Goal: Task Accomplishment & Management: Manage account settings

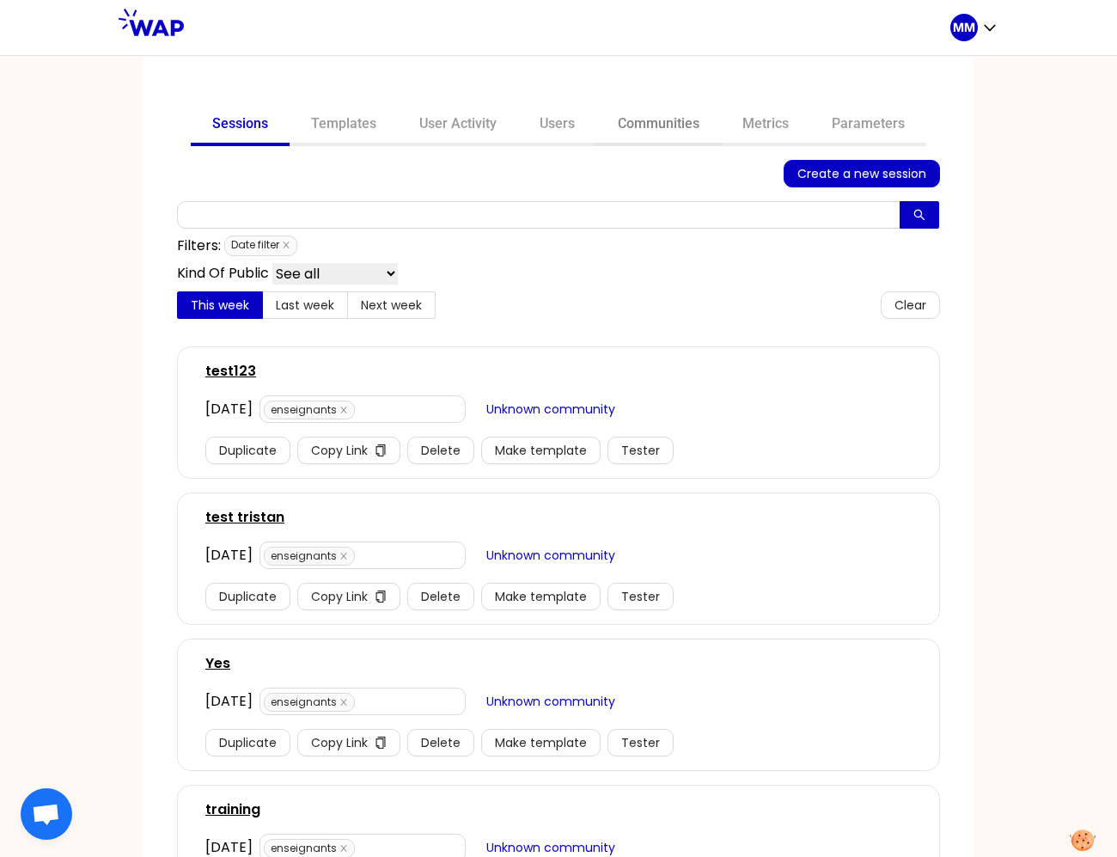
click at [639, 129] on link "Communities" at bounding box center [659, 125] width 125 height 41
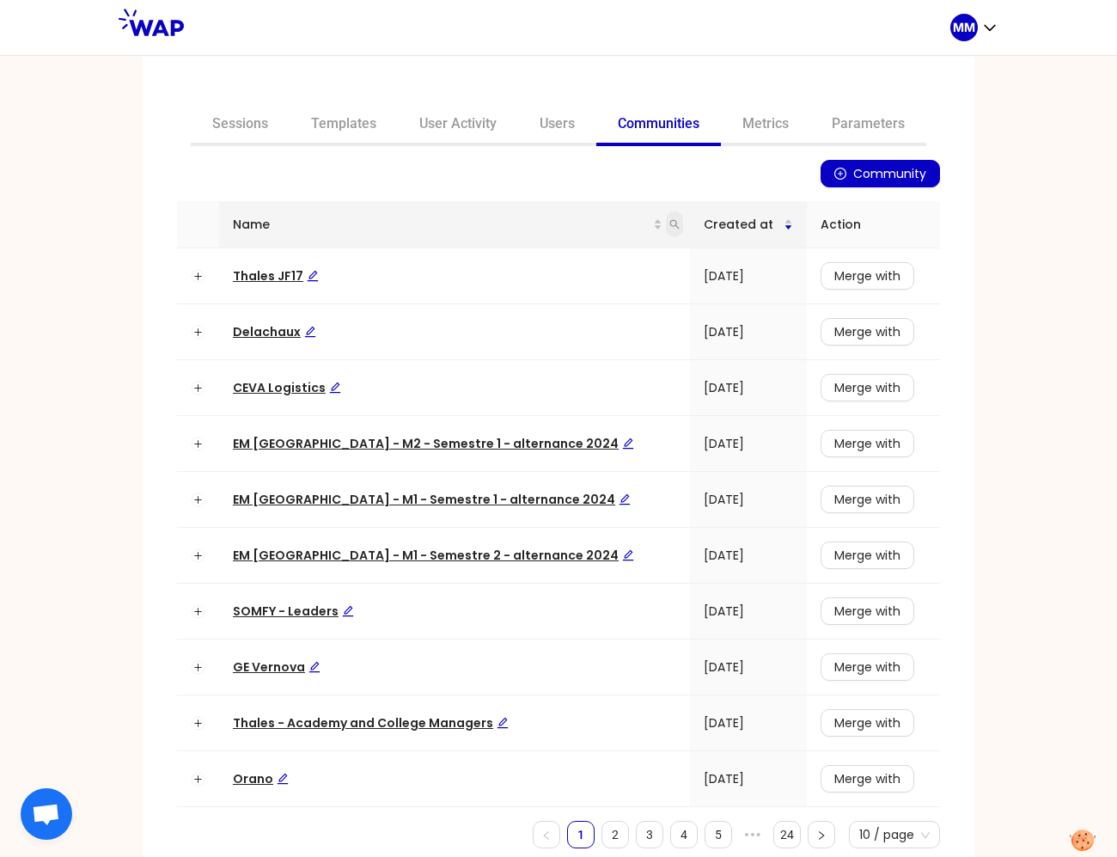
drag, startPoint x: 642, startPoint y: 223, endPoint x: 634, endPoint y: 231, distance: 11.6
click at [670, 223] on icon "search" at bounding box center [675, 224] width 10 height 10
type input "op"
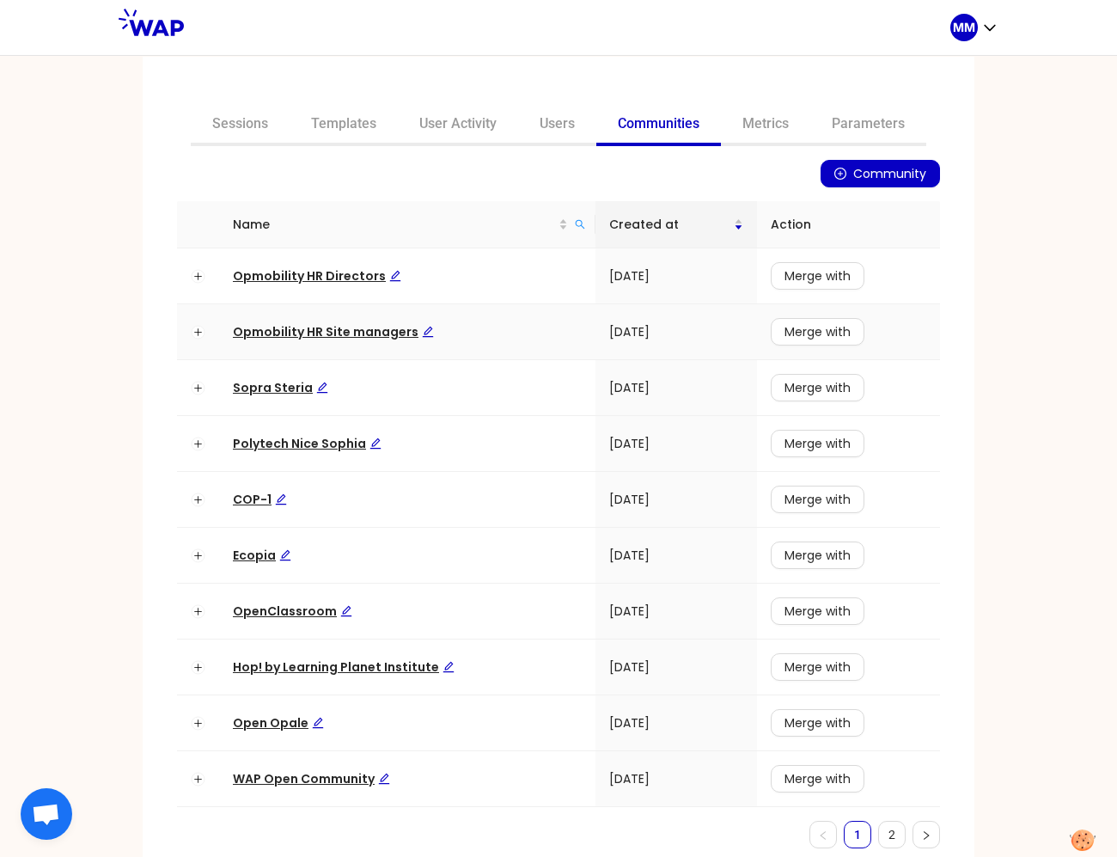
click at [358, 334] on span "Opmobility HR Site managers" at bounding box center [333, 331] width 201 height 17
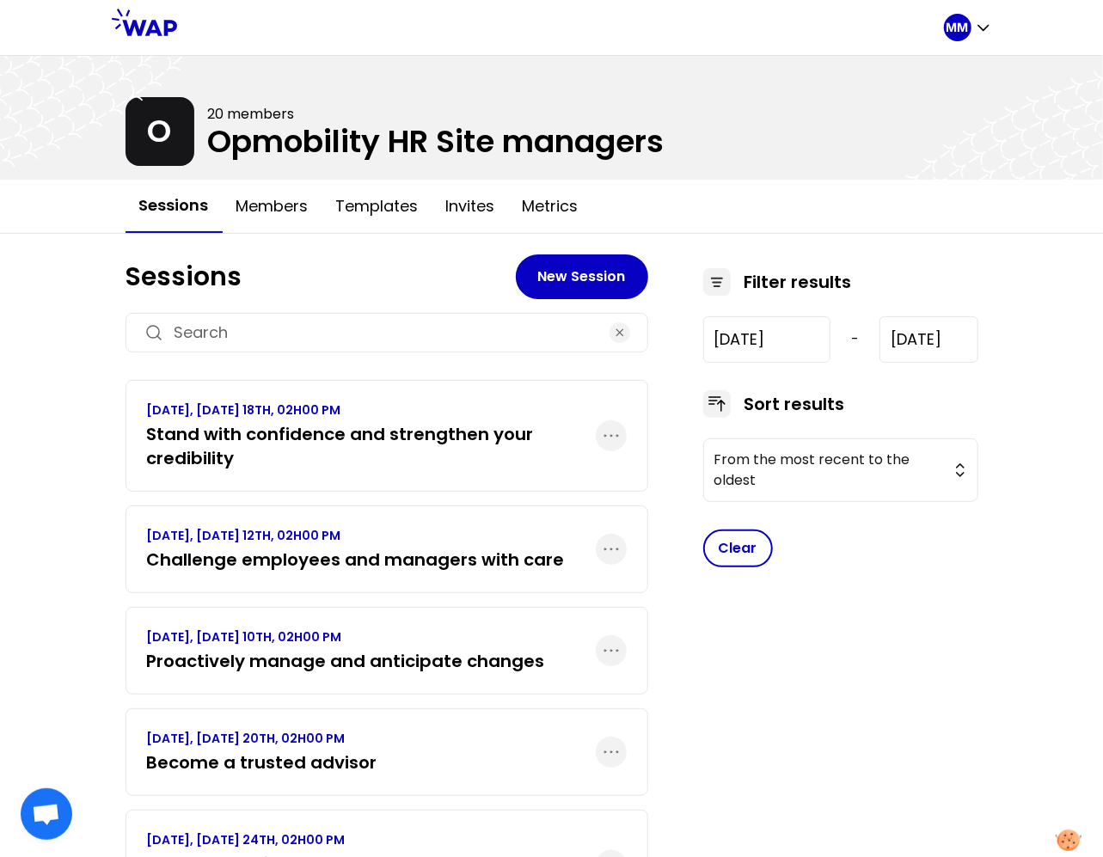
click at [363, 422] on h3 "Stand with confidence and strengthen your credibility" at bounding box center [371, 446] width 449 height 48
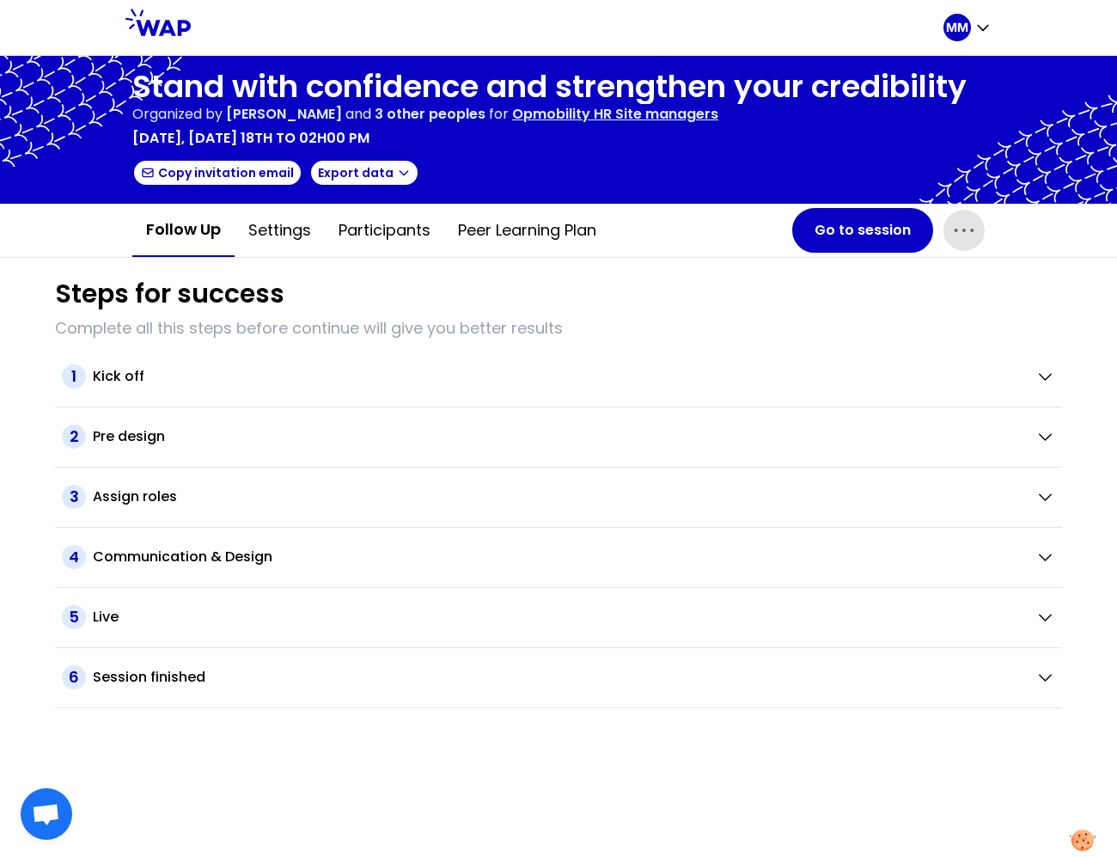
click at [964, 227] on icon "button" at bounding box center [965, 231] width 28 height 28
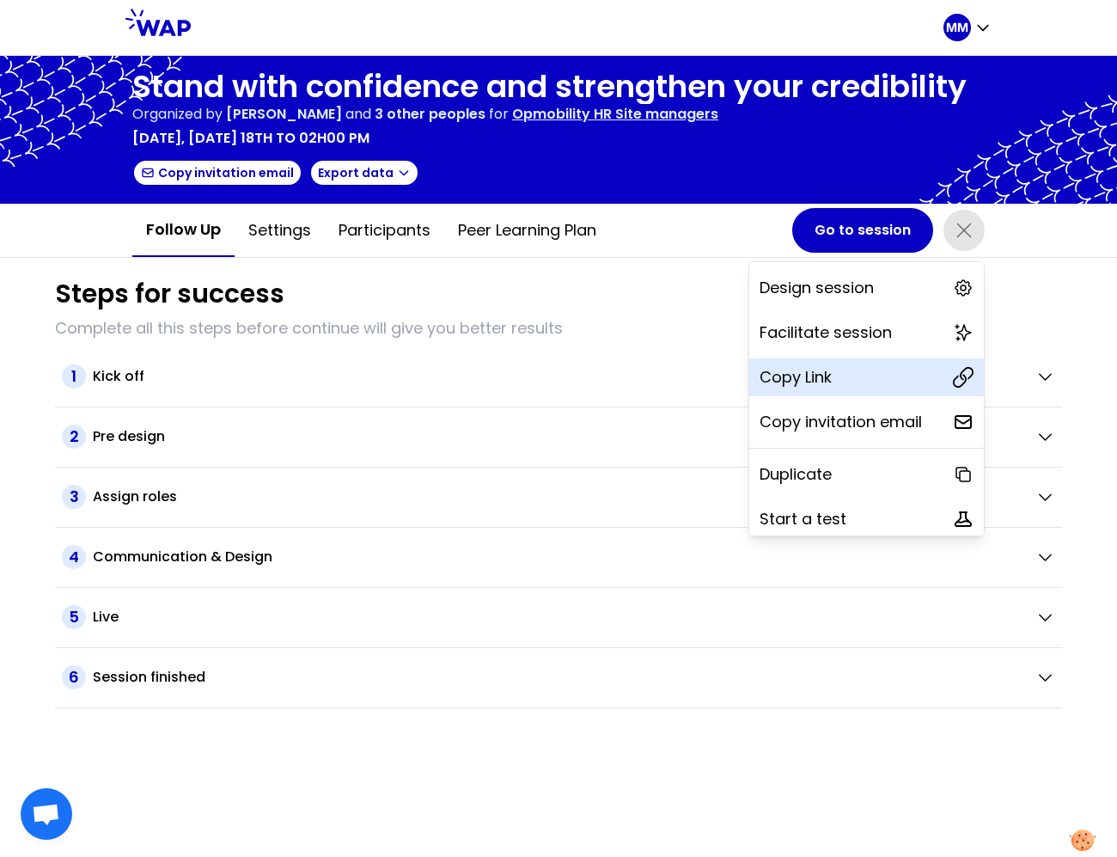
click at [848, 377] on div "Copy Link" at bounding box center [867, 377] width 235 height 38
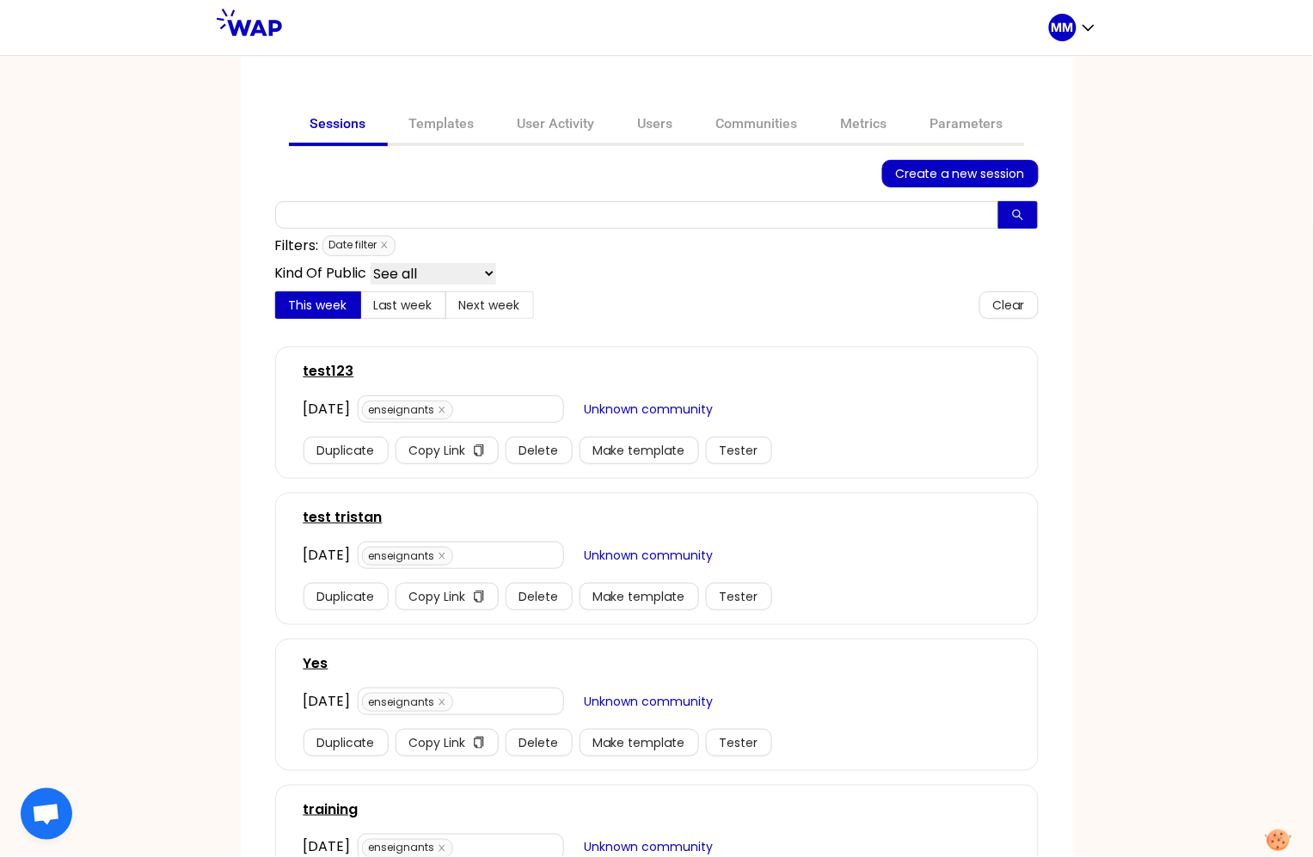
drag, startPoint x: 747, startPoint y: 125, endPoint x: 711, endPoint y: 150, distance: 43.9
click at [747, 125] on link "Communities" at bounding box center [757, 125] width 125 height 41
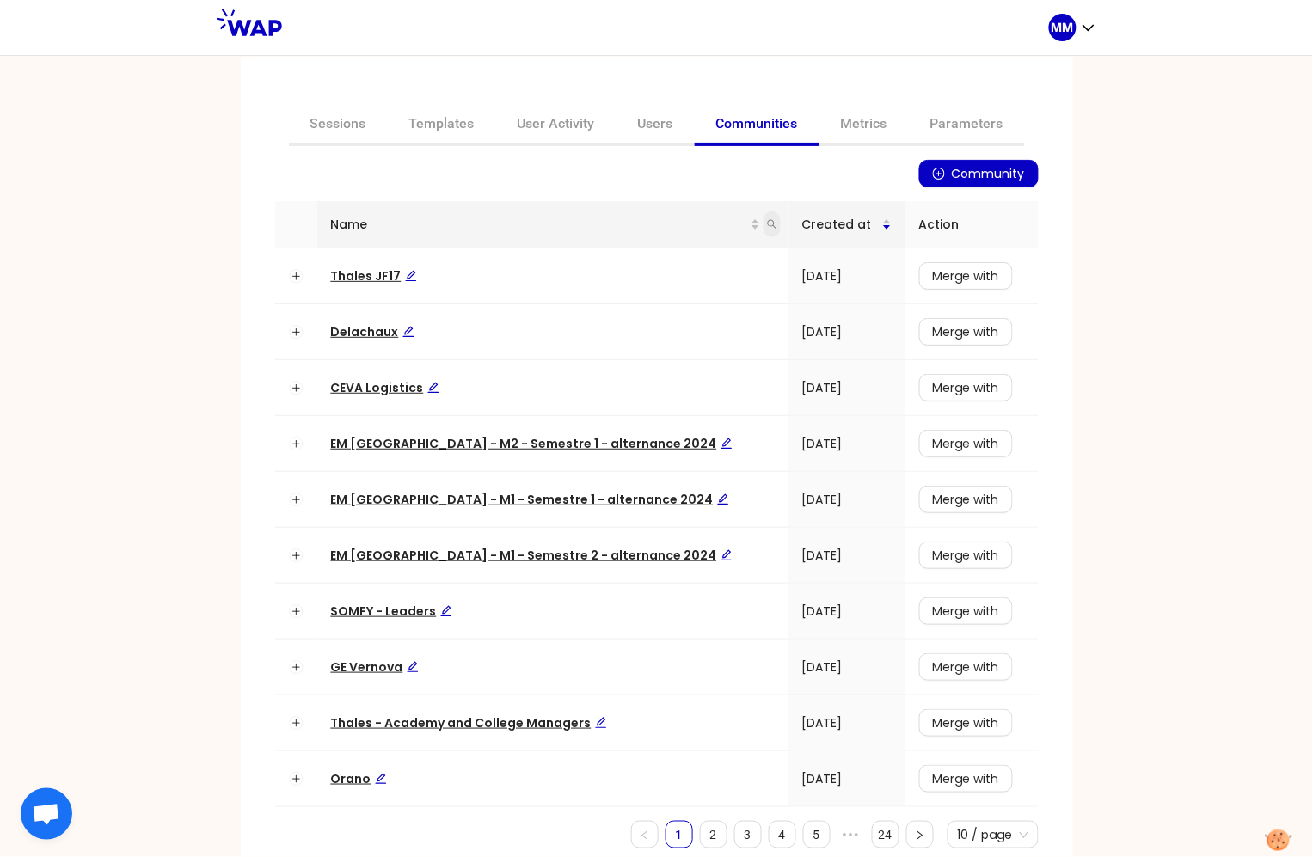
click at [767, 222] on icon "search" at bounding box center [772, 224] width 10 height 10
type input "ceva"
click at [625, 288] on span "Search" at bounding box center [624, 291] width 42 height 19
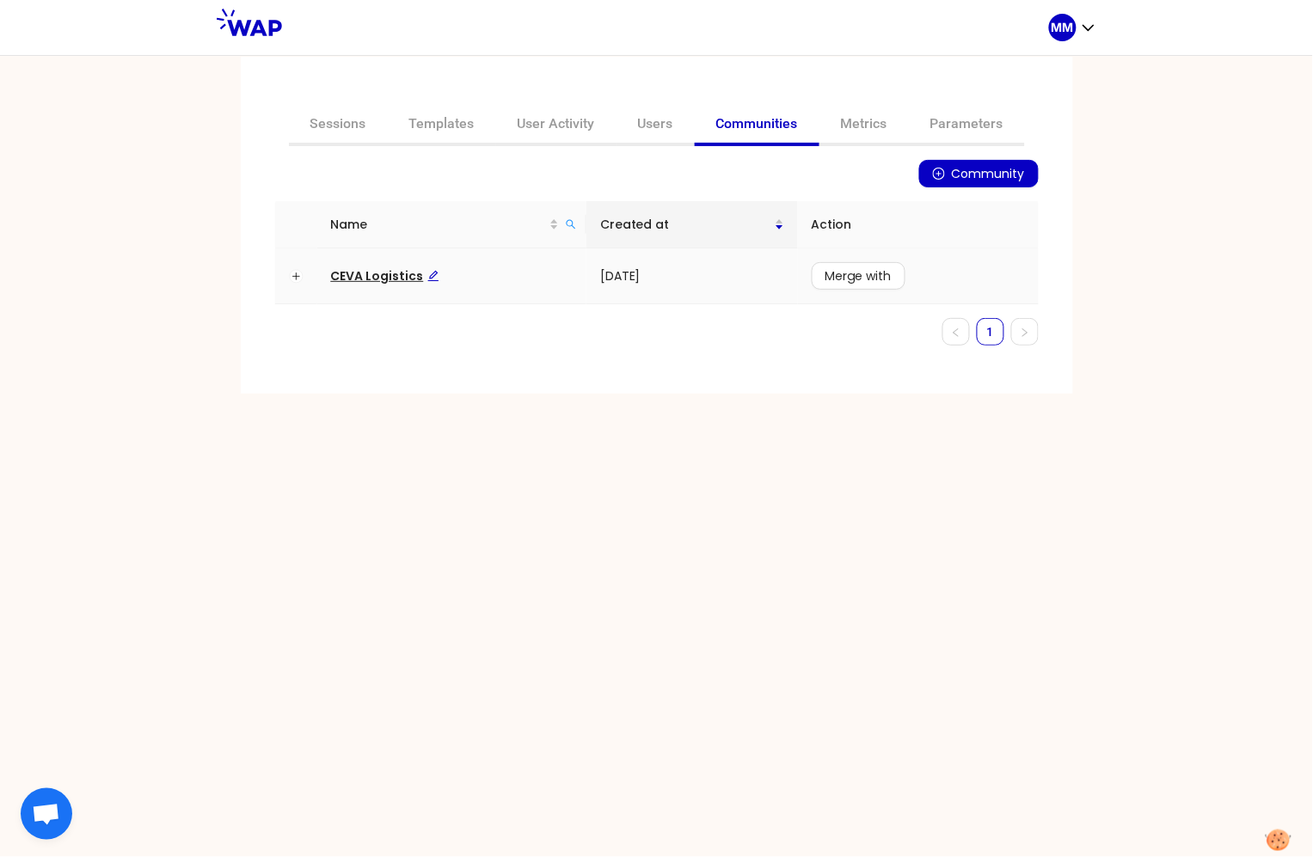
click at [398, 275] on span "CEVA Logistics" at bounding box center [385, 275] width 108 height 17
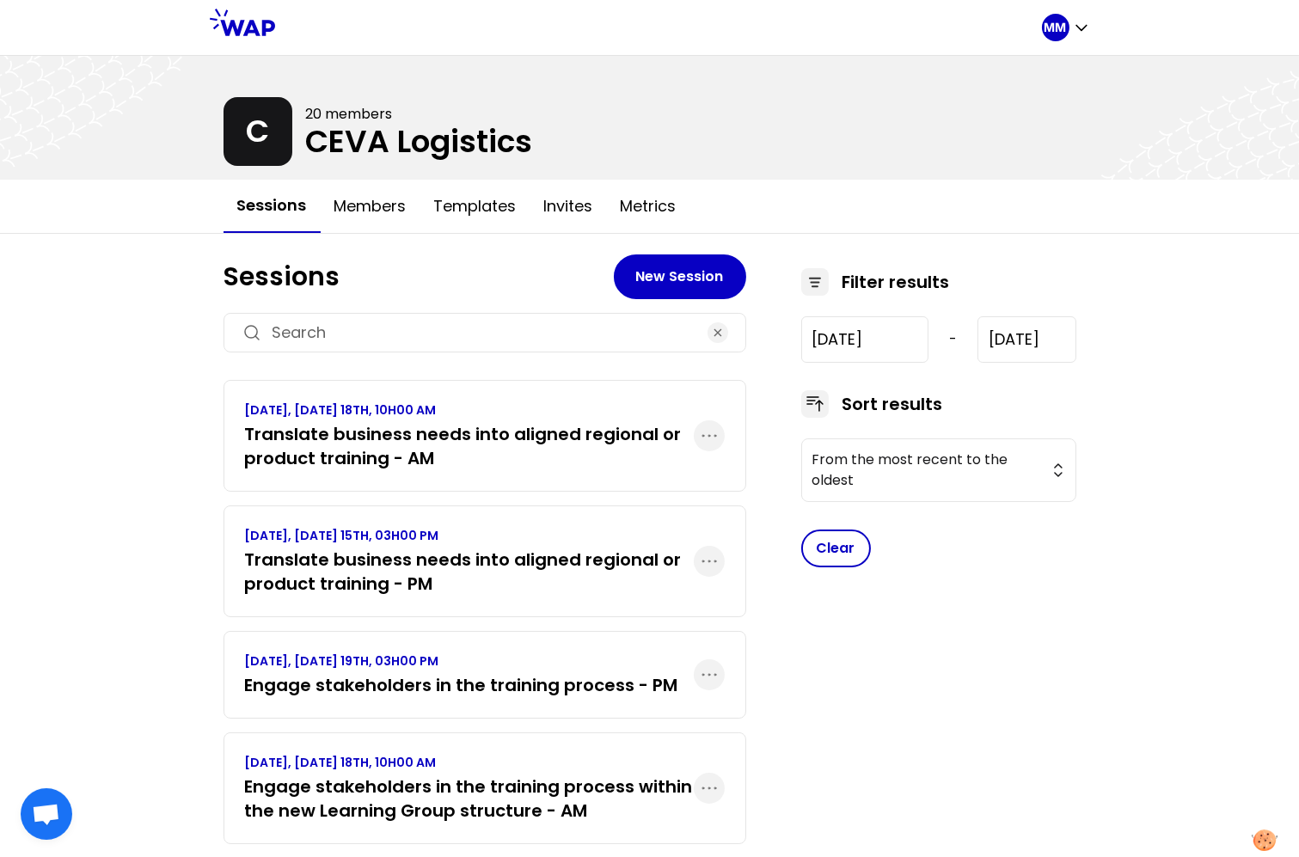
click at [514, 578] on h3 "Translate business needs into aligned regional or product training - PM" at bounding box center [469, 572] width 449 height 48
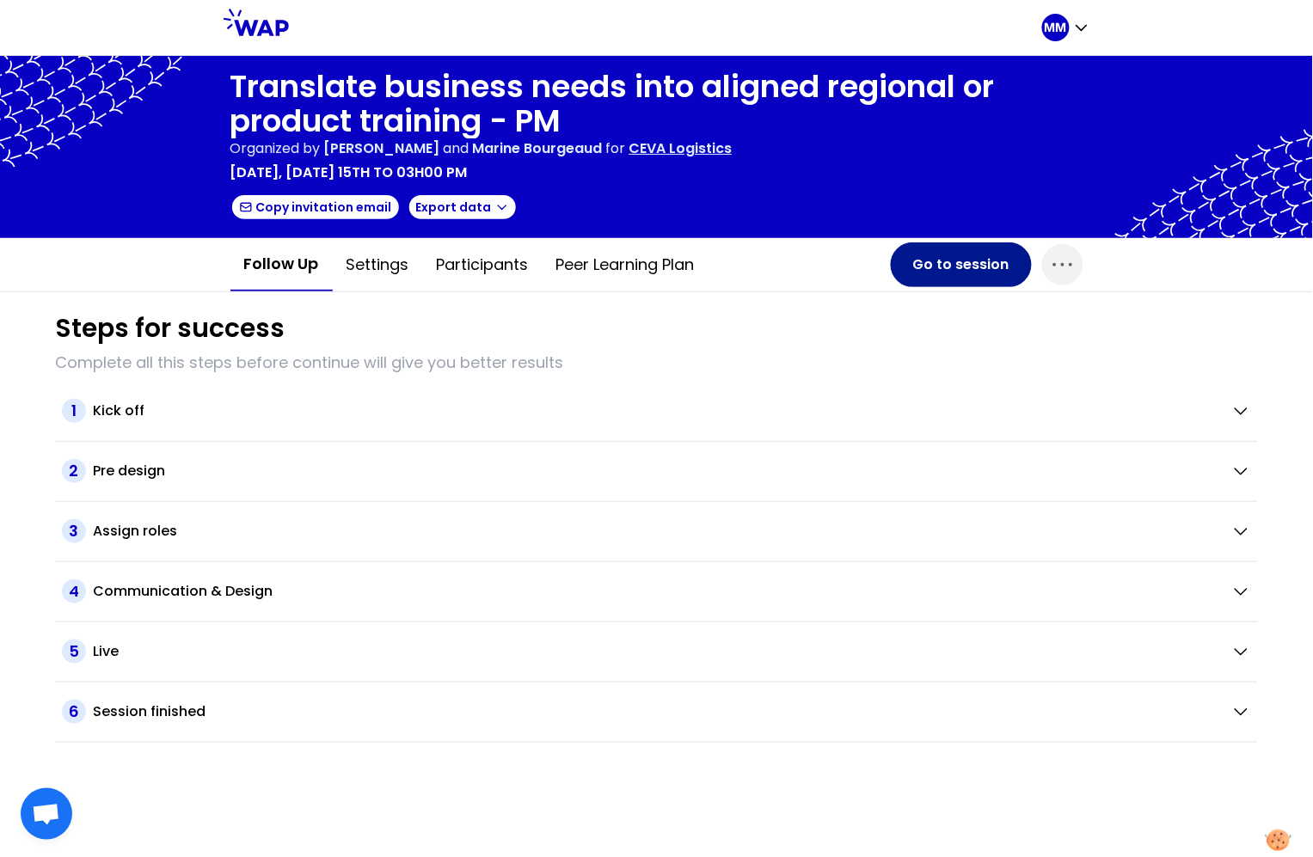
click at [975, 258] on button "Go to session" at bounding box center [961, 264] width 141 height 45
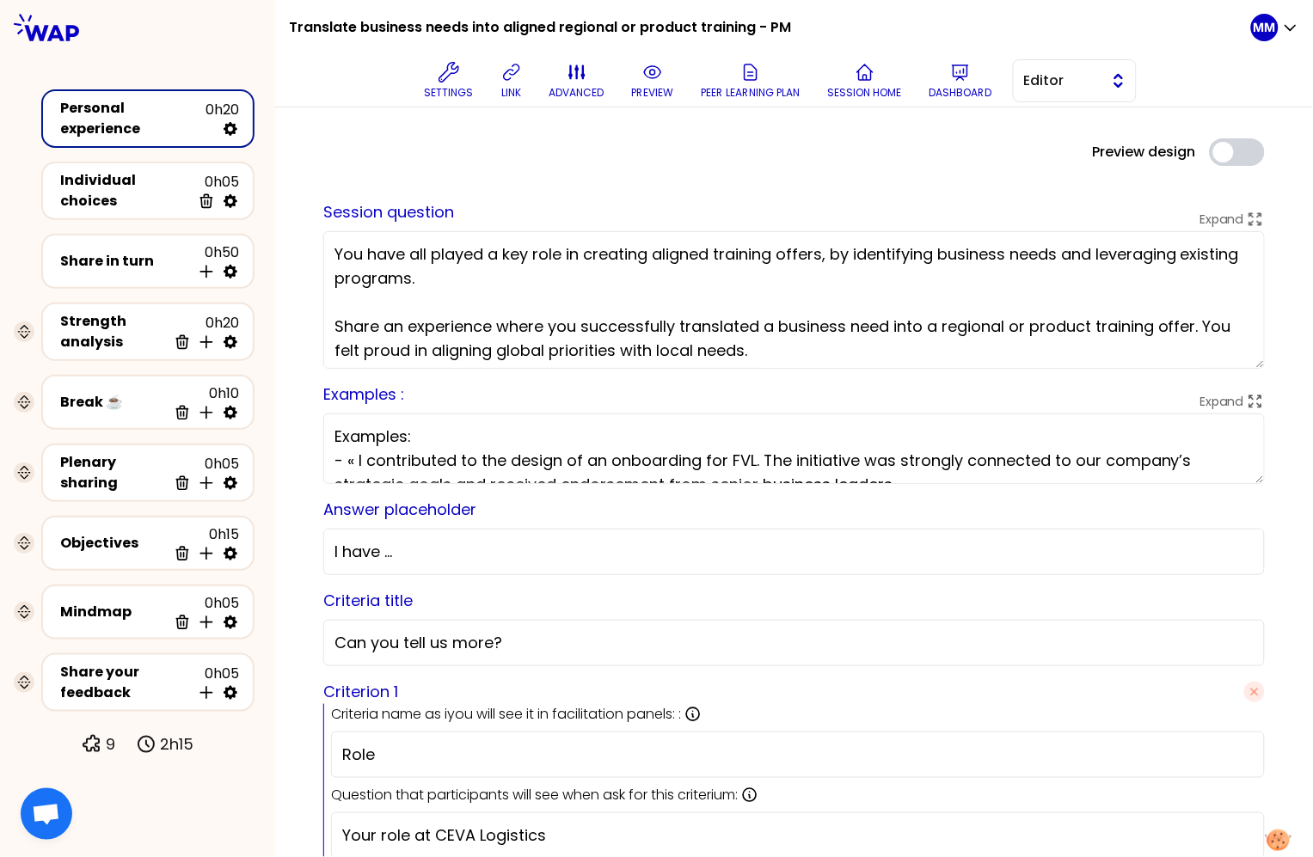
drag, startPoint x: 1064, startPoint y: 77, endPoint x: 1062, endPoint y: 93, distance: 16.4
click at [1064, 77] on span "Editor" at bounding box center [1062, 80] width 77 height 21
click at [1052, 154] on span "Facilitator" at bounding box center [1085, 151] width 74 height 21
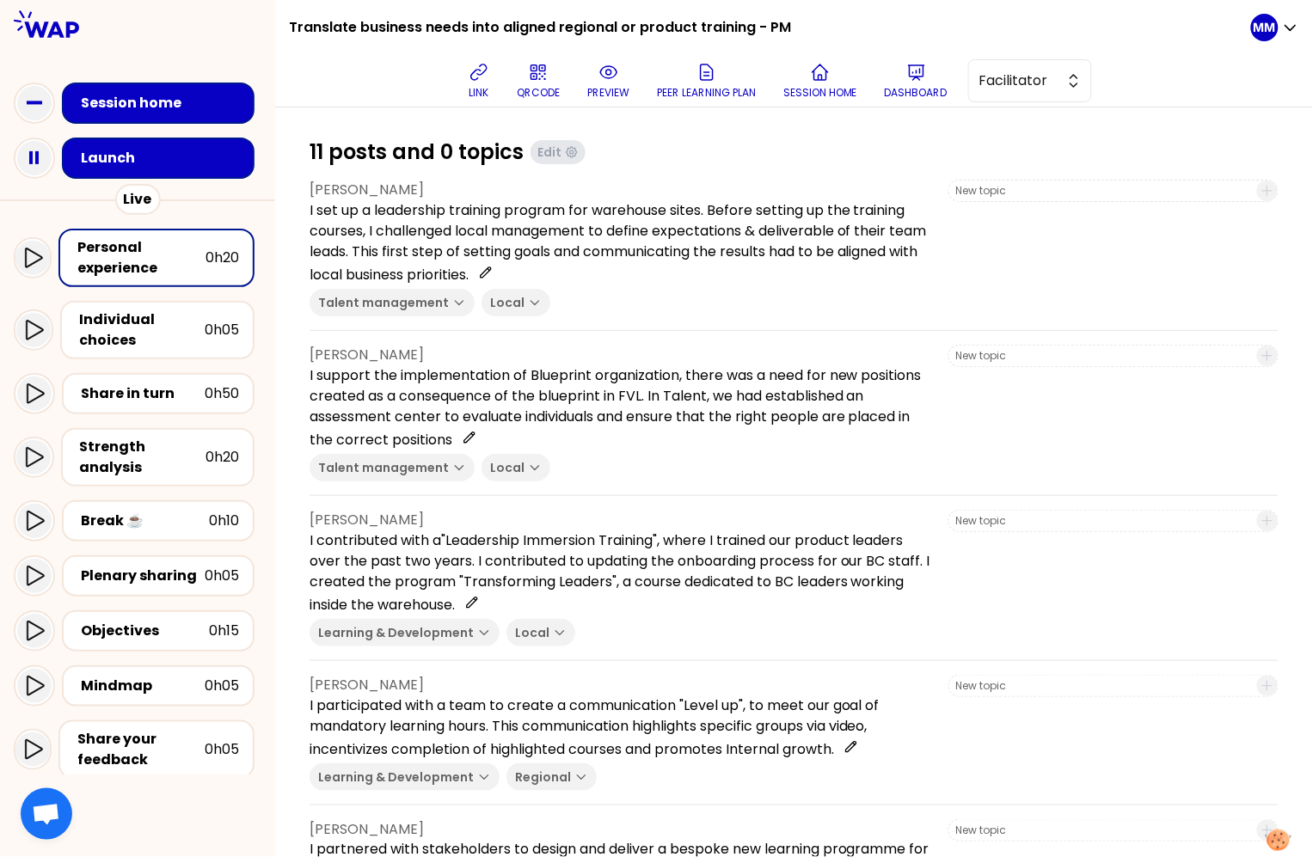
click at [183, 176] on div "Launch" at bounding box center [158, 158] width 193 height 41
click at [198, 160] on div "Launch" at bounding box center [163, 158] width 165 height 21
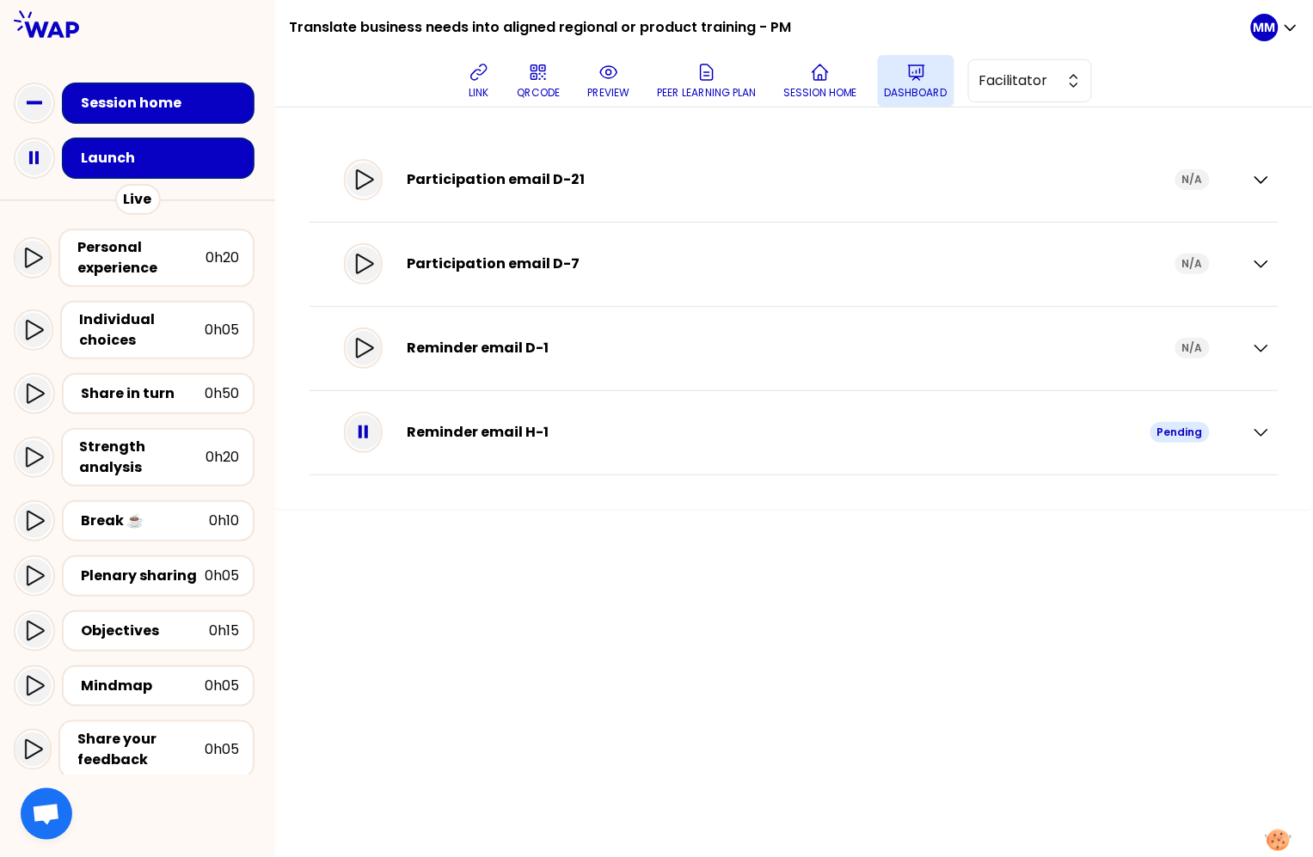
click at [923, 86] on p "Dashboard" at bounding box center [916, 93] width 63 height 14
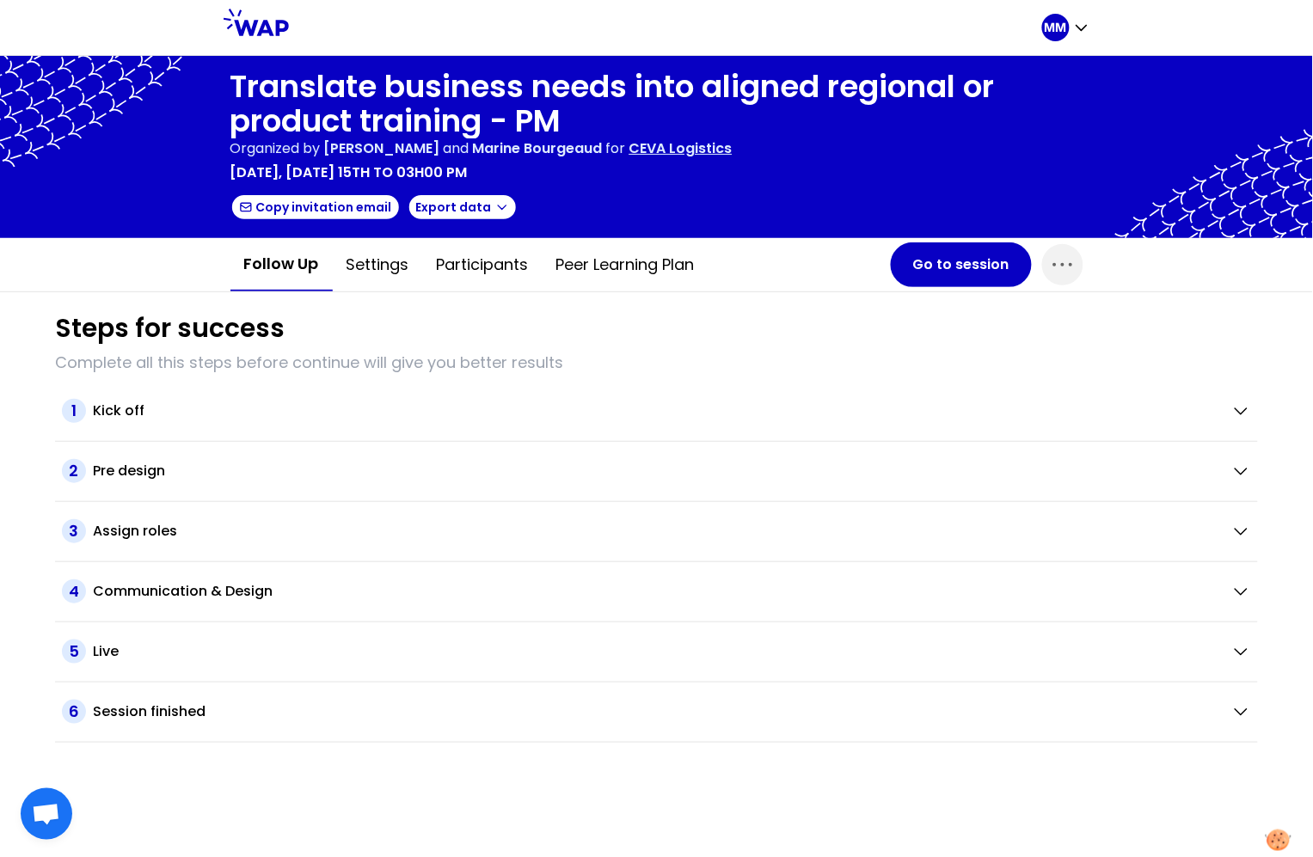
click at [725, 149] on p "CEVA Logistics" at bounding box center [680, 148] width 103 height 21
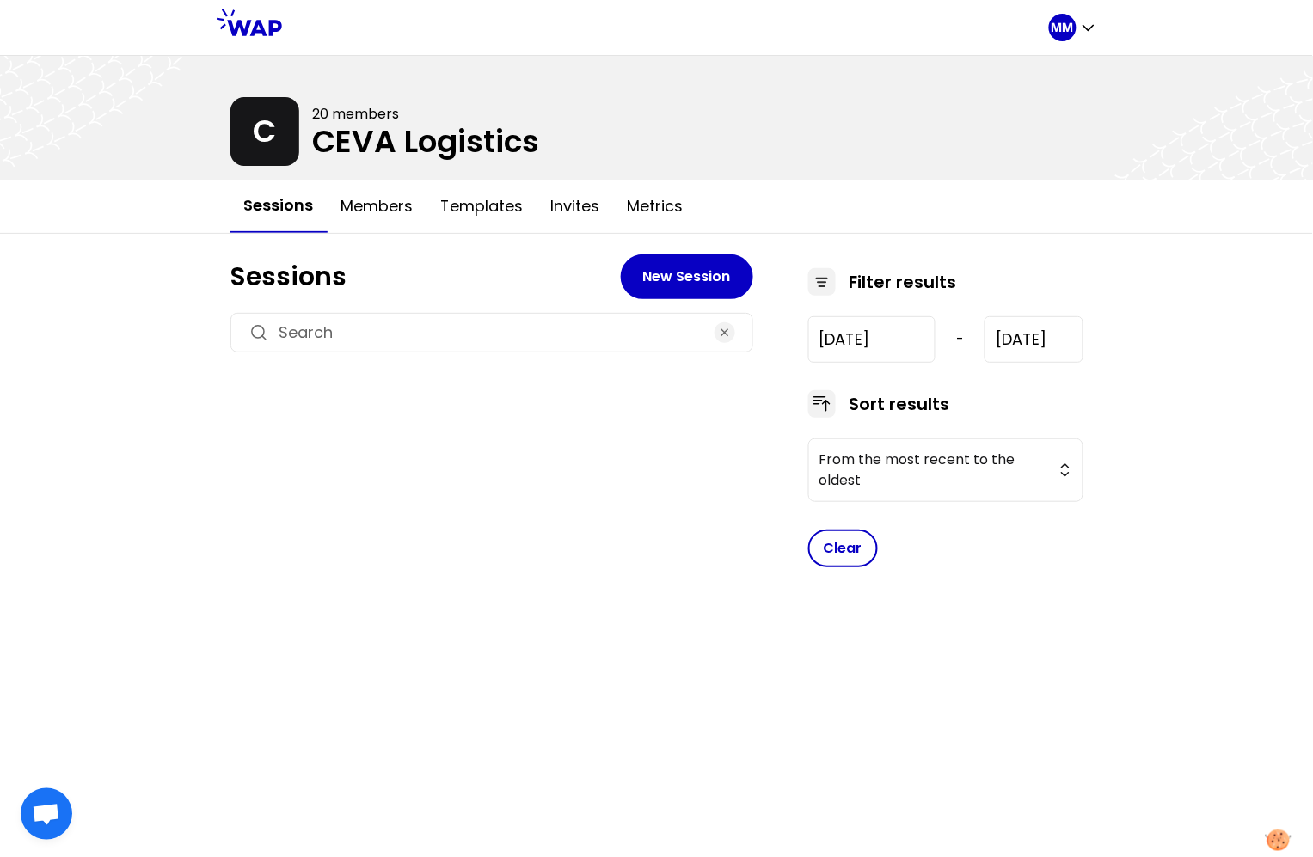
type input "2025-6-18"
type input "[DATE]"
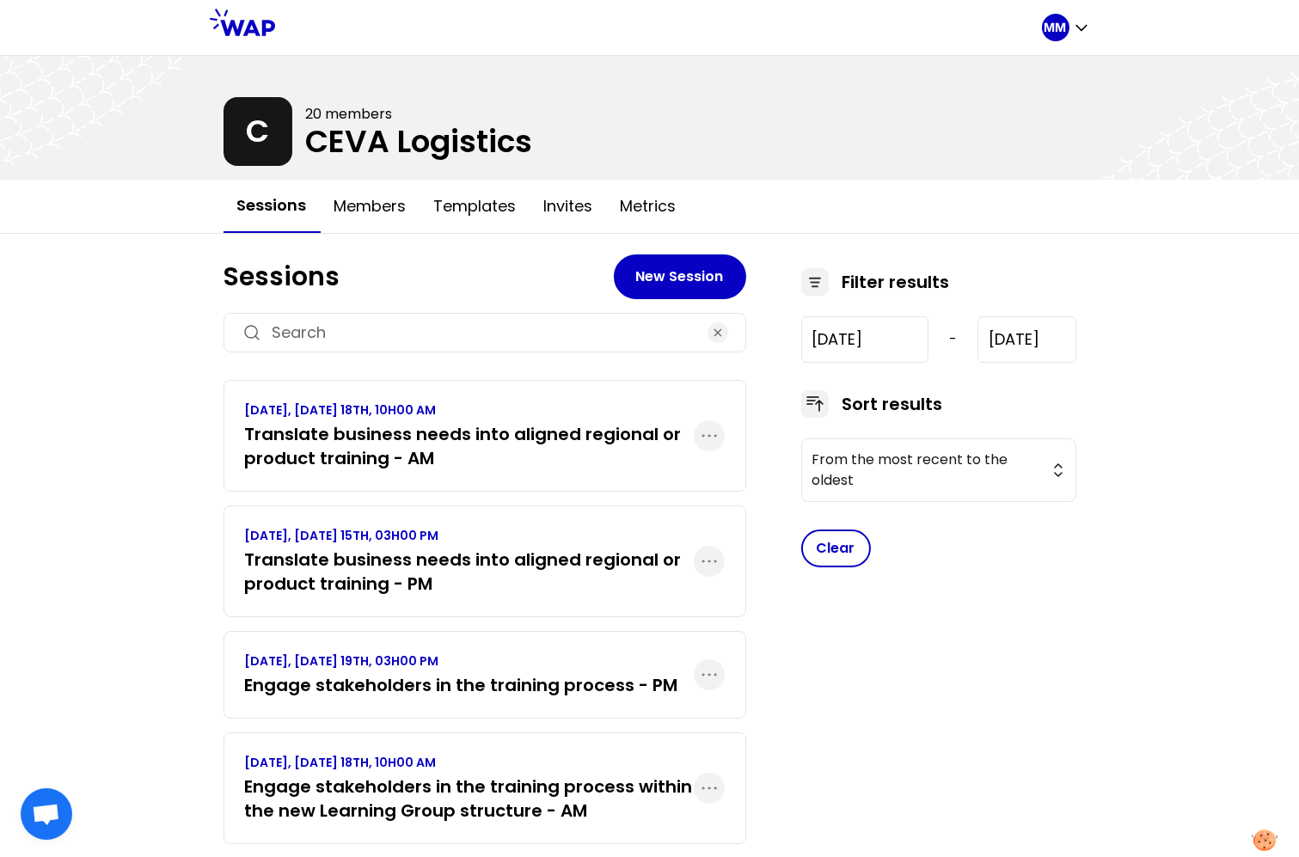
click at [490, 444] on h3 "Translate business needs into aligned regional or product training - AM" at bounding box center [469, 446] width 449 height 48
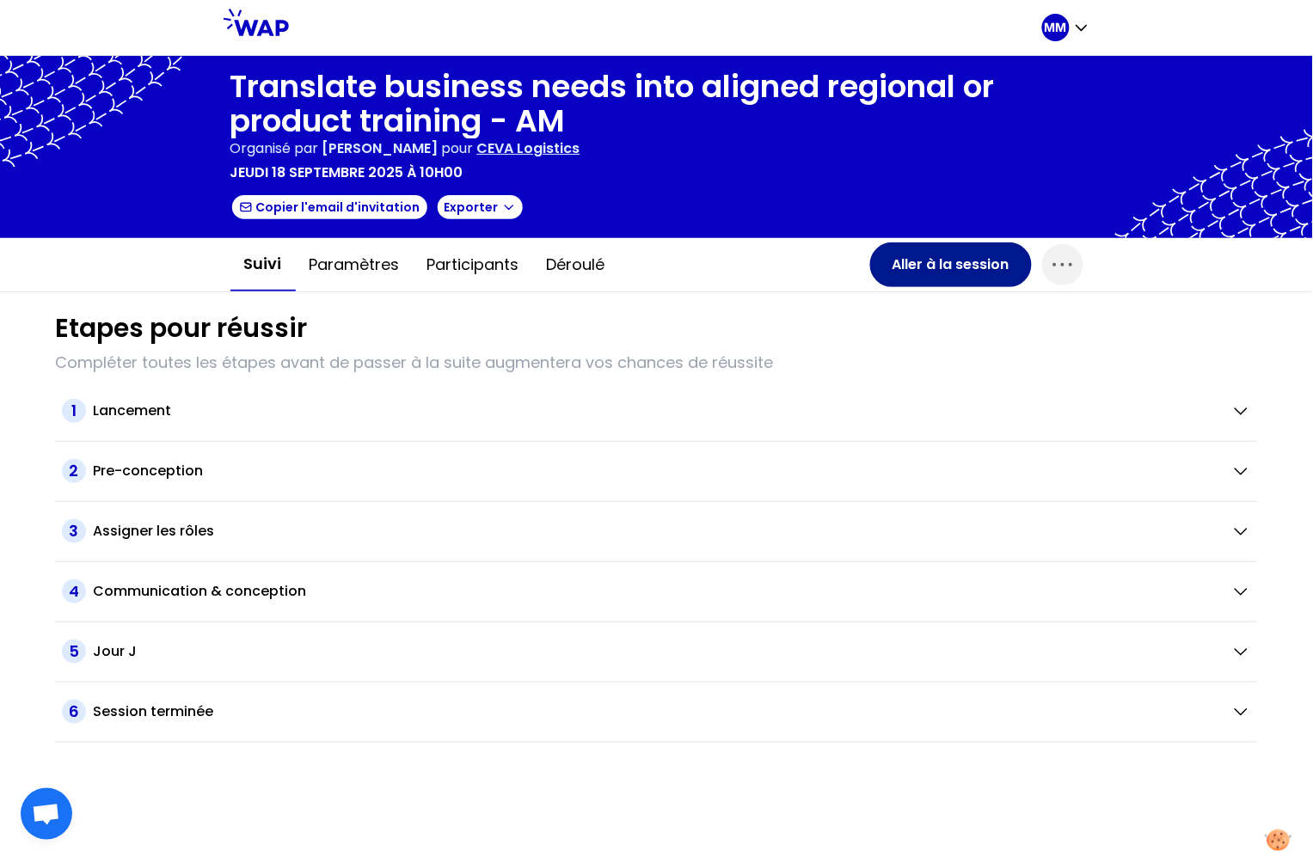
click at [905, 267] on button "Aller à la session" at bounding box center [951, 264] width 162 height 45
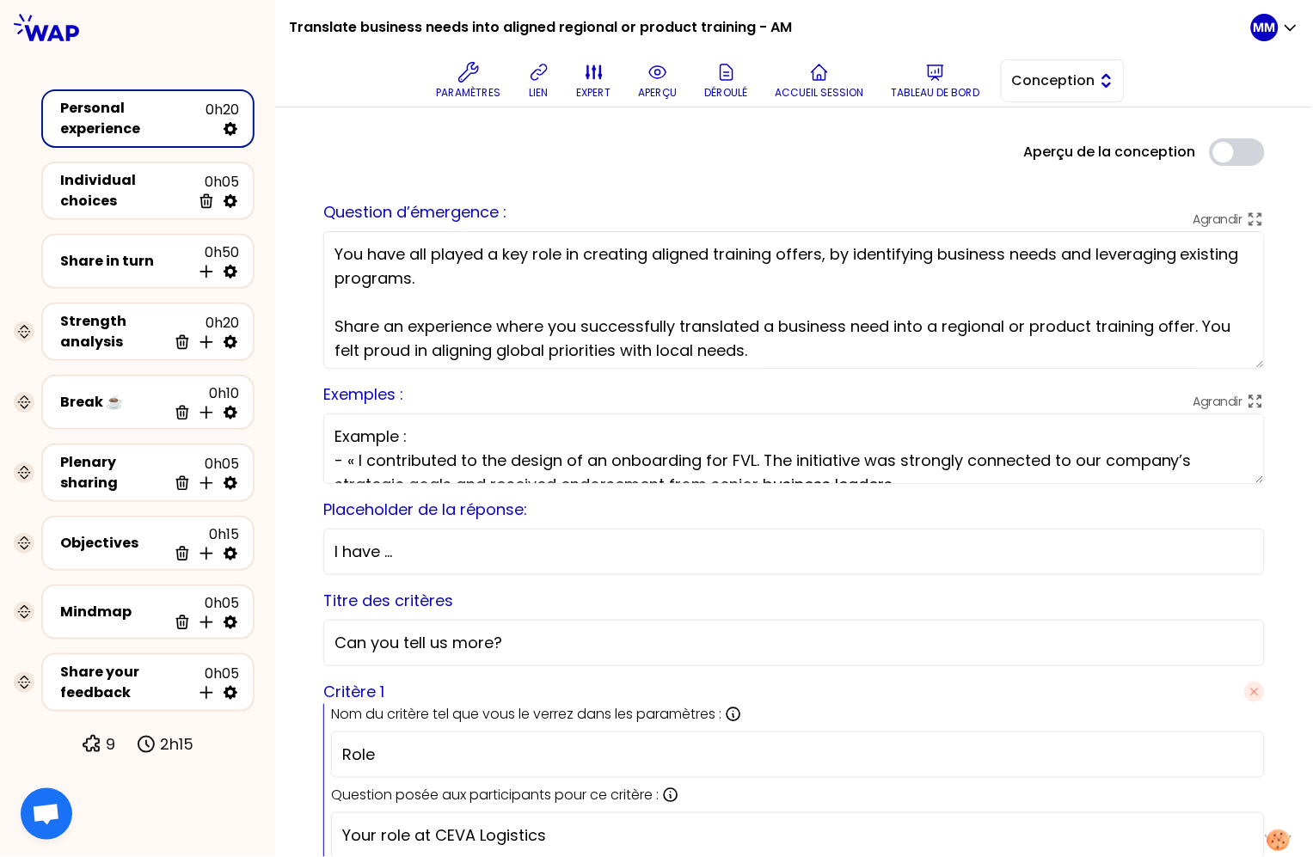
drag, startPoint x: 1076, startPoint y: 74, endPoint x: 1076, endPoint y: 94, distance: 19.8
click at [1076, 75] on span "Conception" at bounding box center [1050, 80] width 77 height 21
click at [1072, 141] on span "Facilitation" at bounding box center [1073, 151] width 74 height 21
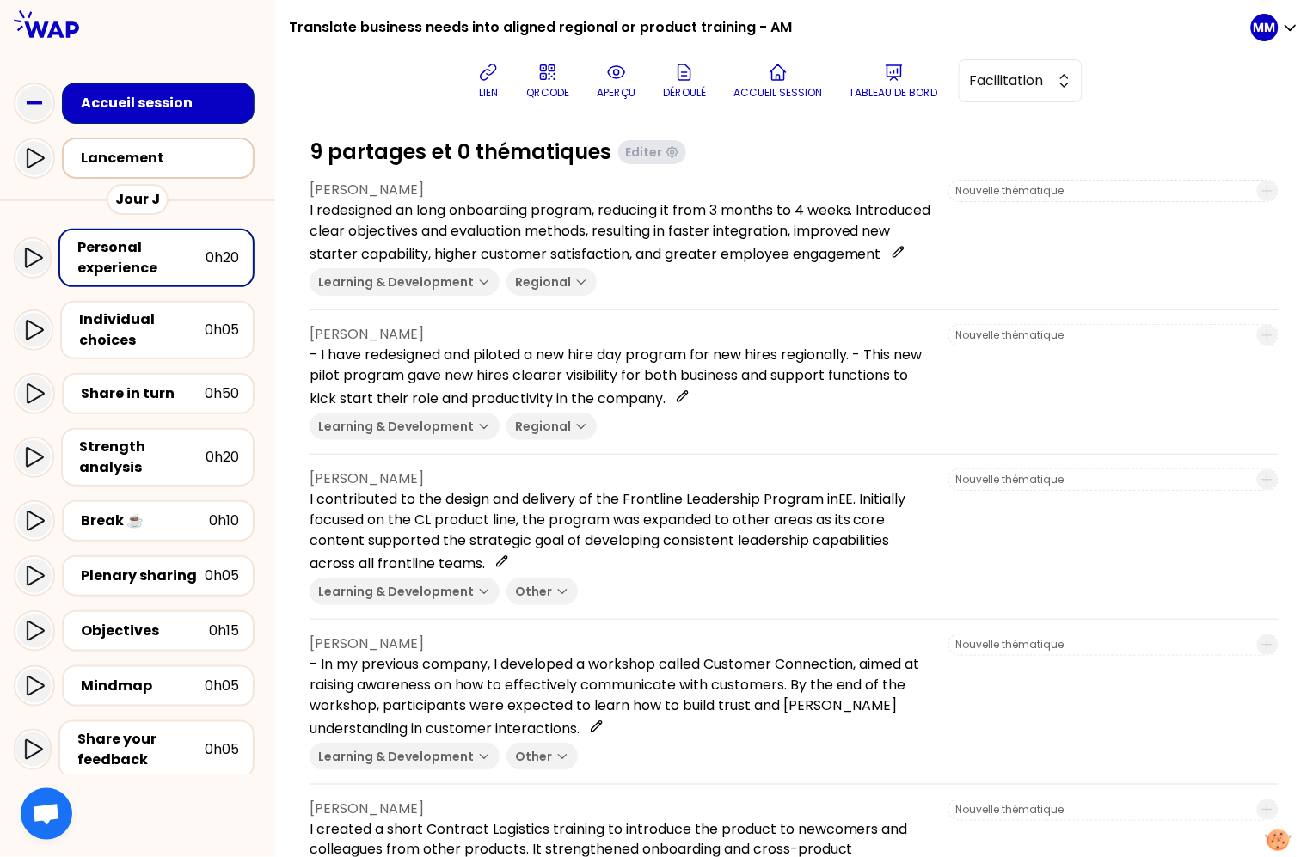
click at [215, 154] on div "Lancement" at bounding box center [163, 158] width 165 height 21
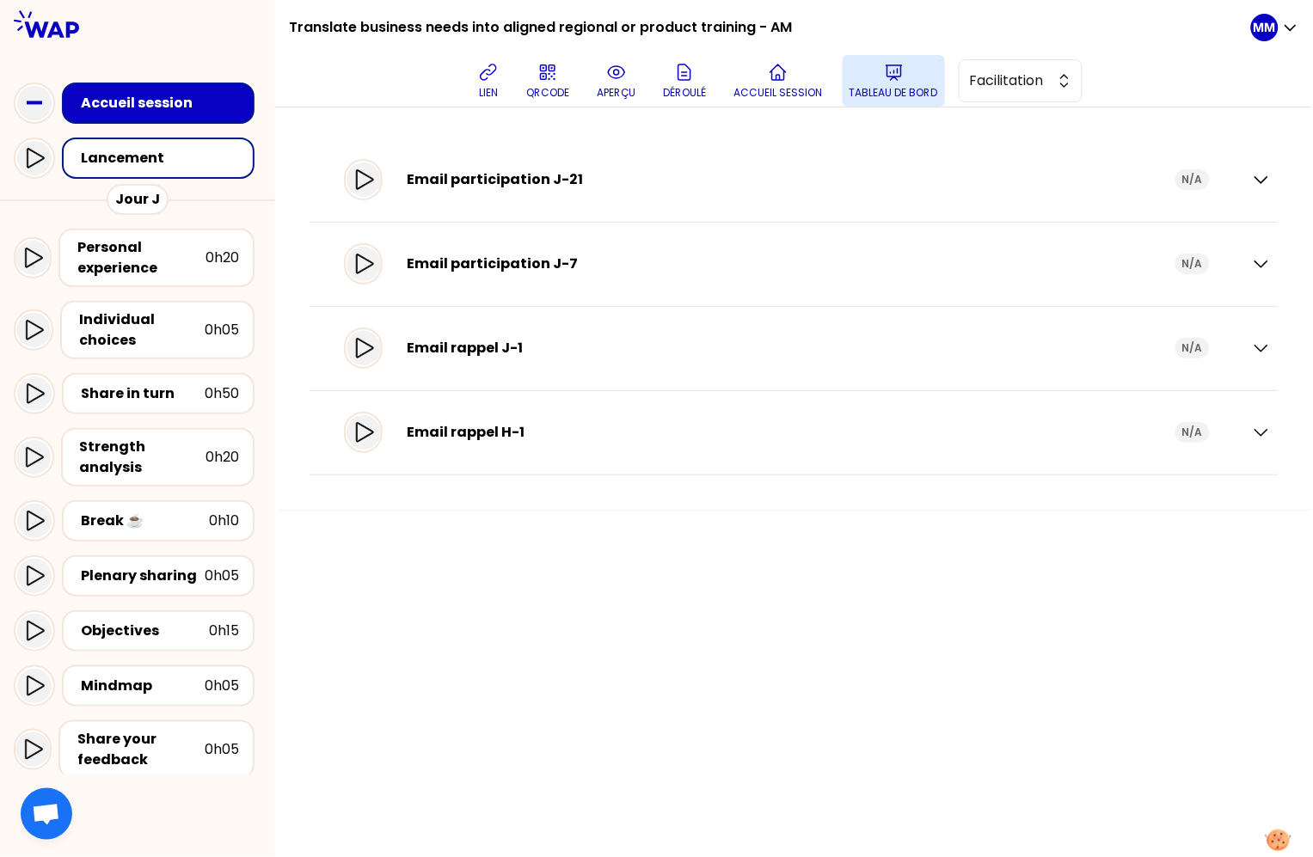
click at [906, 83] on button "Tableau de bord" at bounding box center [893, 81] width 102 height 52
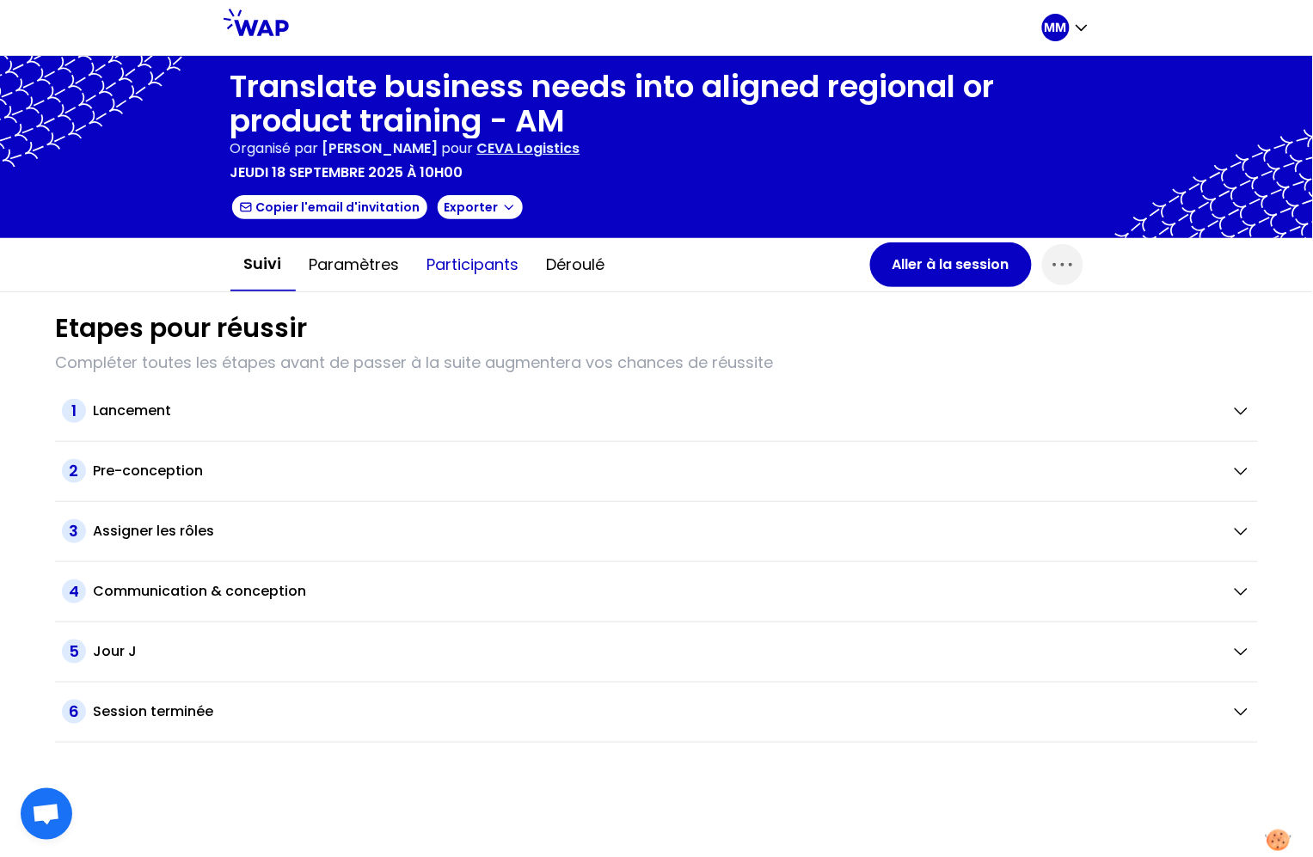
click at [479, 260] on button "Participants" at bounding box center [472, 265] width 119 height 52
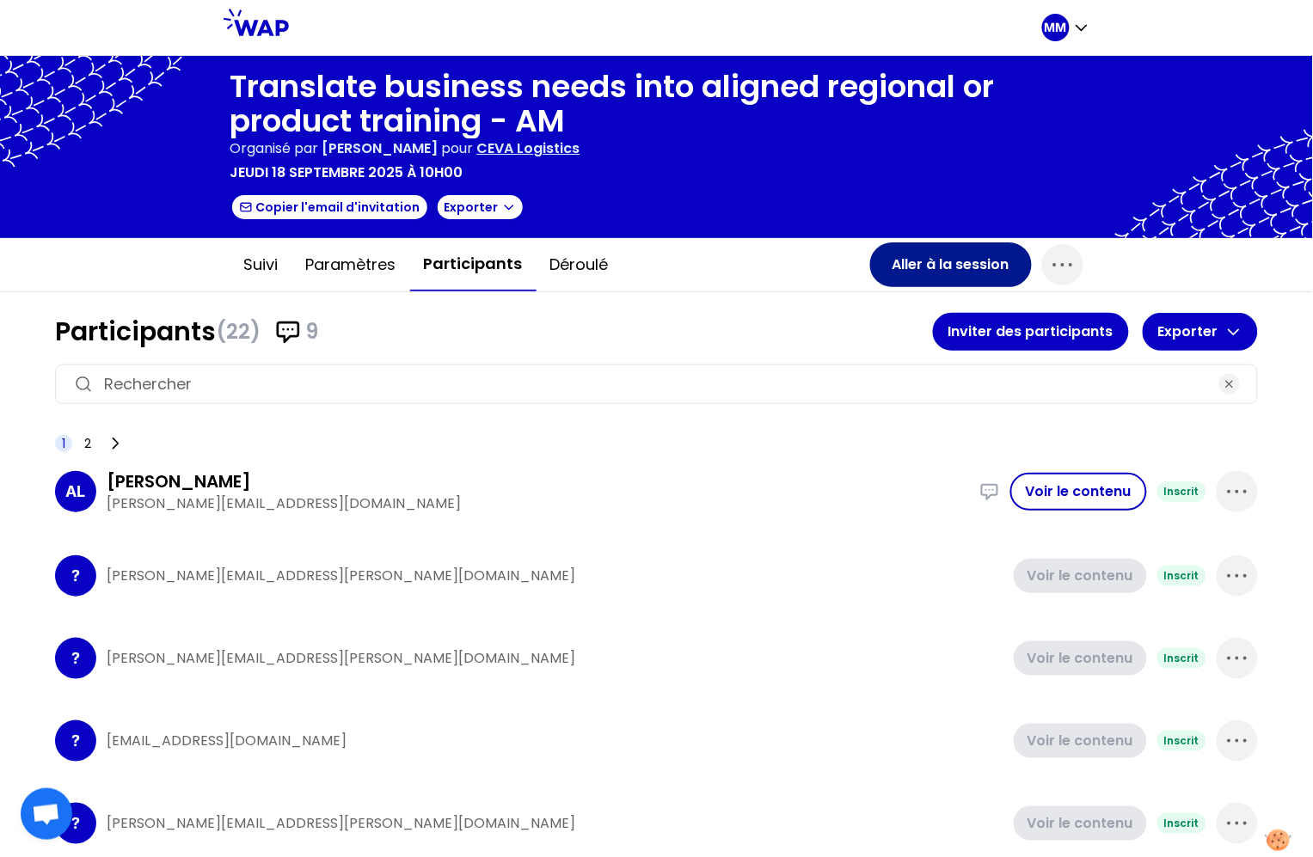
click at [909, 263] on button "Aller à la session" at bounding box center [951, 264] width 162 height 45
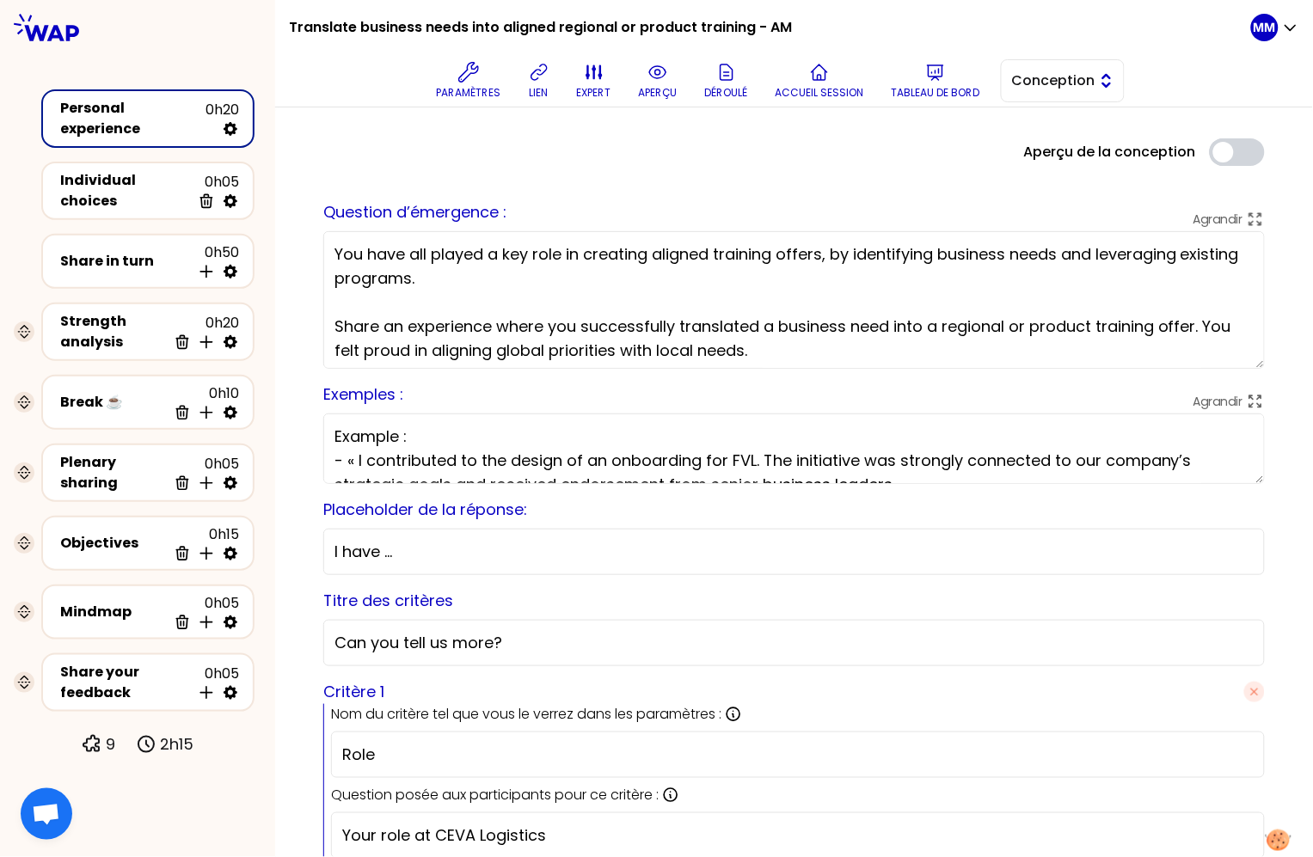
click at [1034, 77] on span "Conception" at bounding box center [1050, 80] width 77 height 21
click at [1040, 144] on span "Facilitation" at bounding box center [1073, 151] width 74 height 21
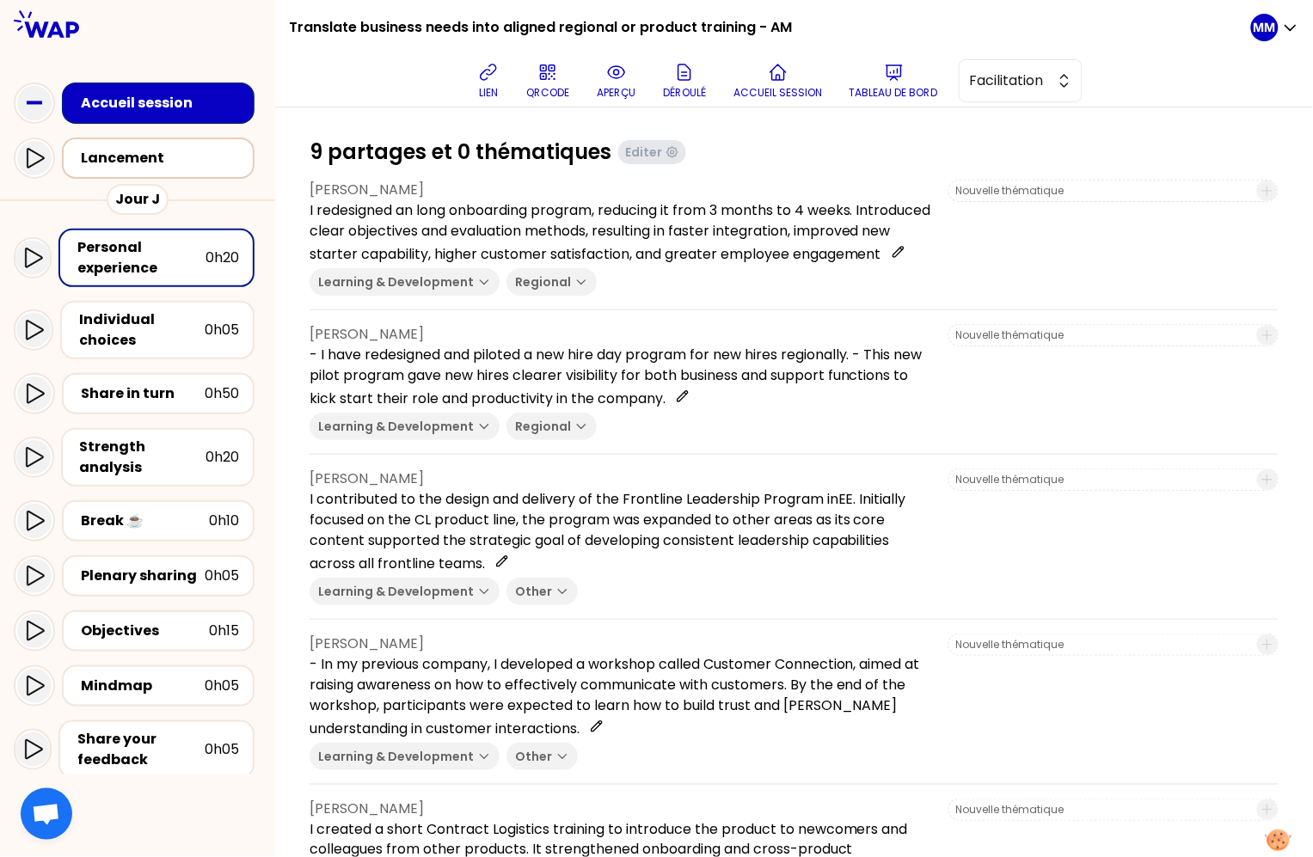
click at [125, 158] on div "Lancement" at bounding box center [163, 158] width 165 height 21
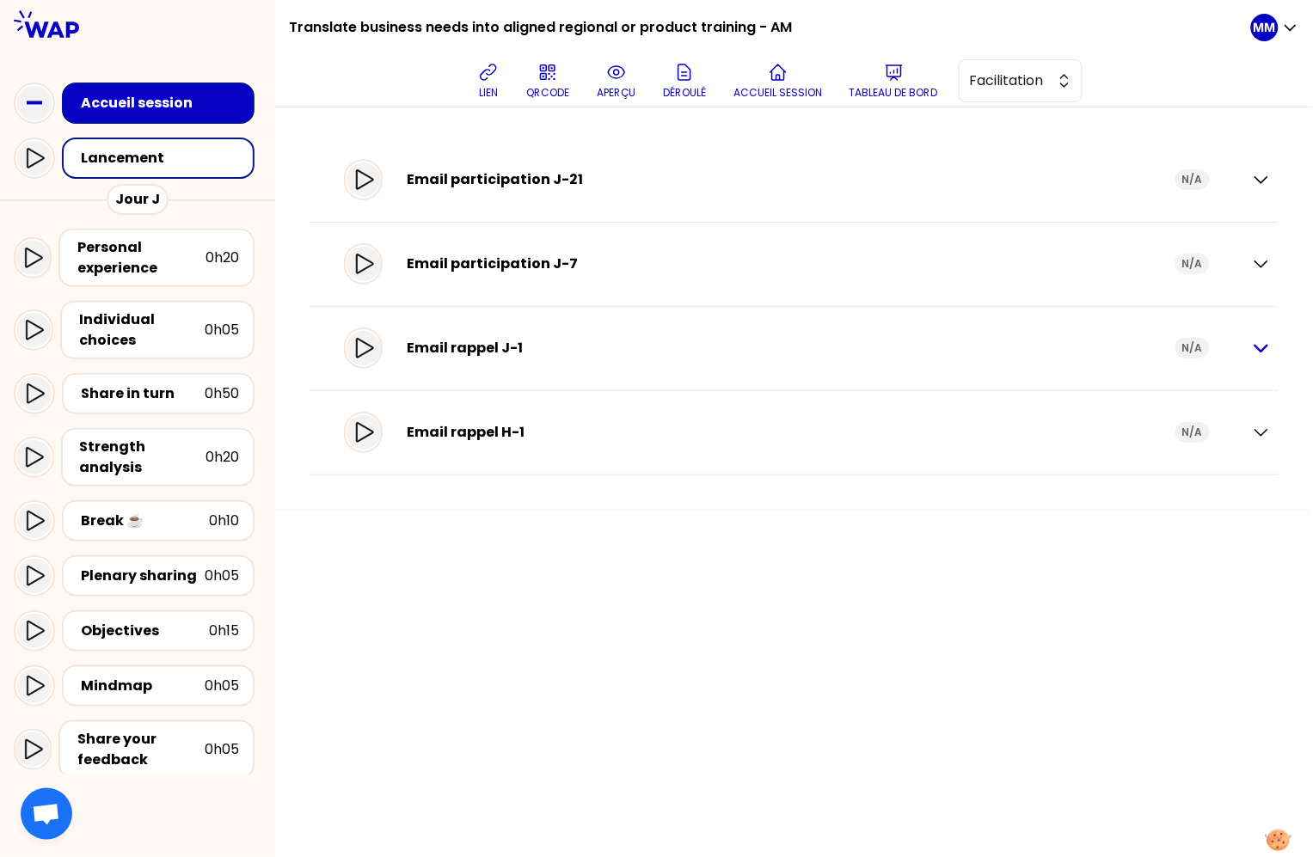
click at [1252, 352] on icon "button" at bounding box center [1261, 348] width 21 height 21
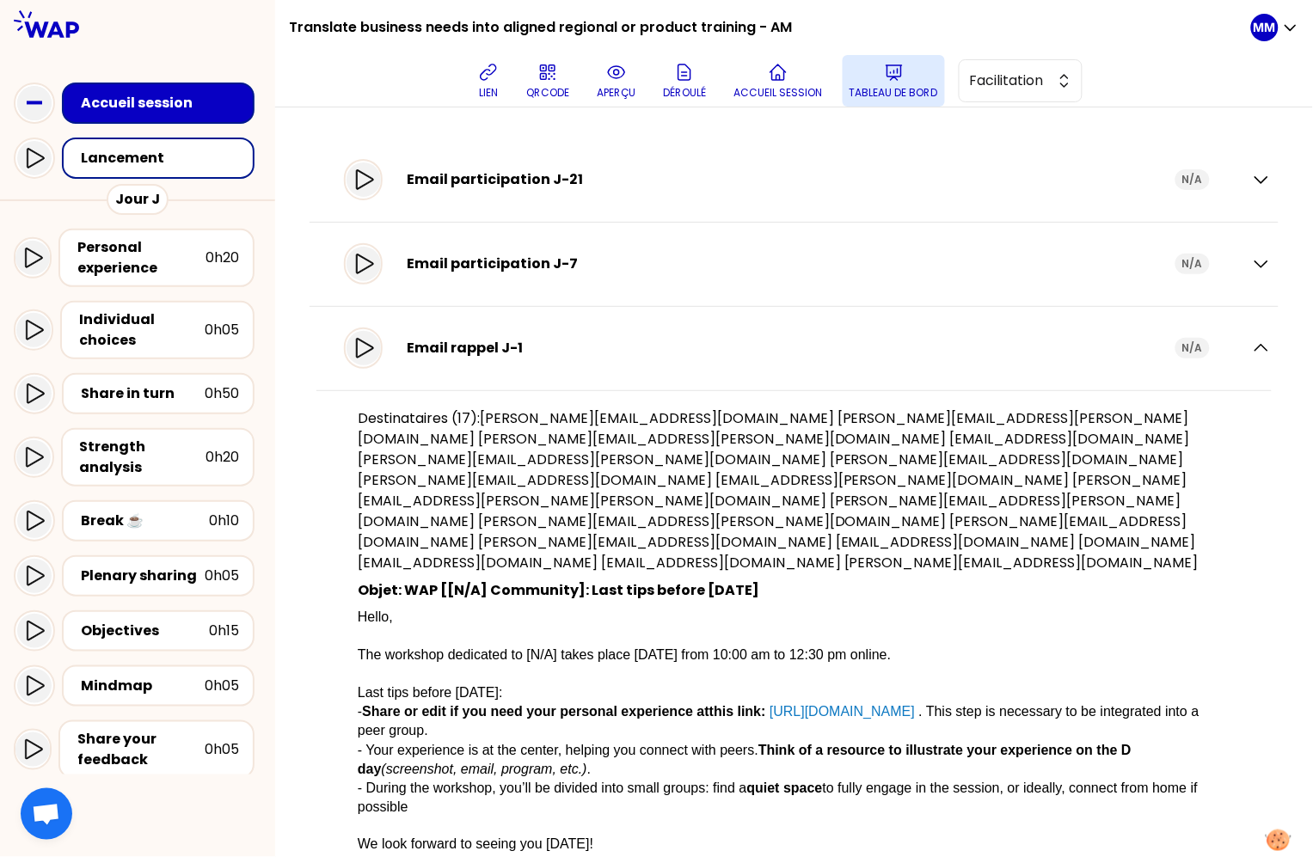
click at [912, 80] on button "Tableau de bord" at bounding box center [893, 81] width 102 height 52
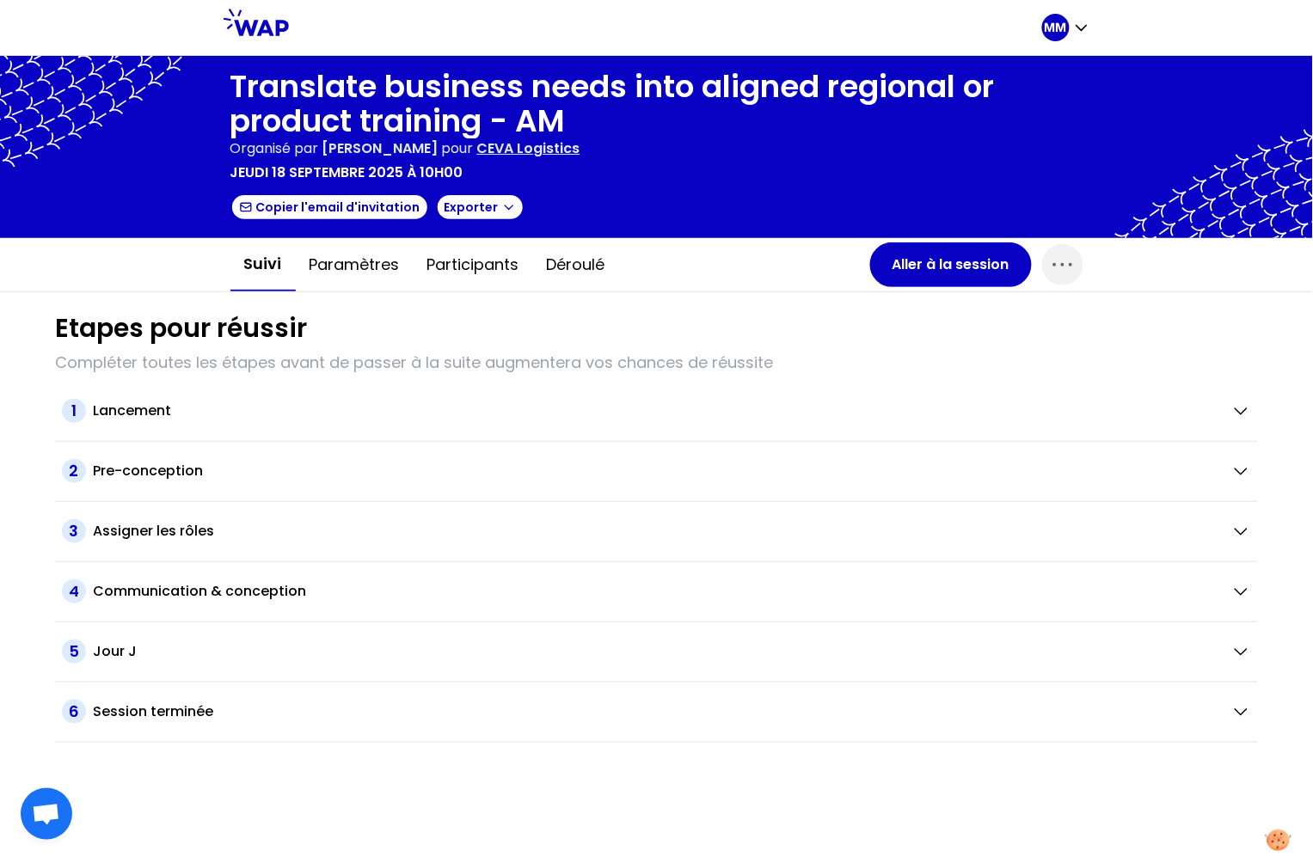
drag, startPoint x: 491, startPoint y: 265, endPoint x: 585, endPoint y: 290, distance: 97.0
click at [491, 265] on button "Participants" at bounding box center [472, 265] width 119 height 52
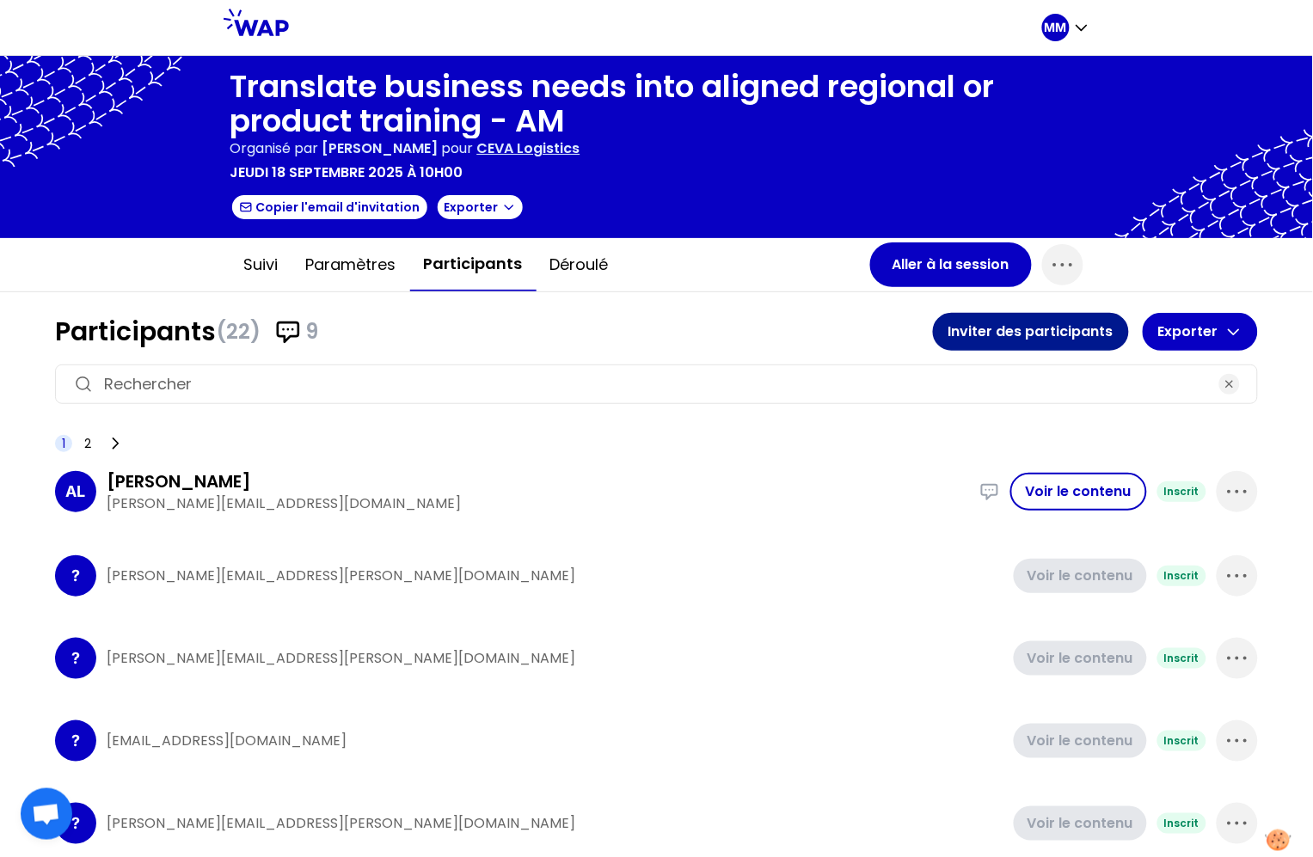
click at [999, 323] on button "Inviter des participants" at bounding box center [1031, 332] width 196 height 38
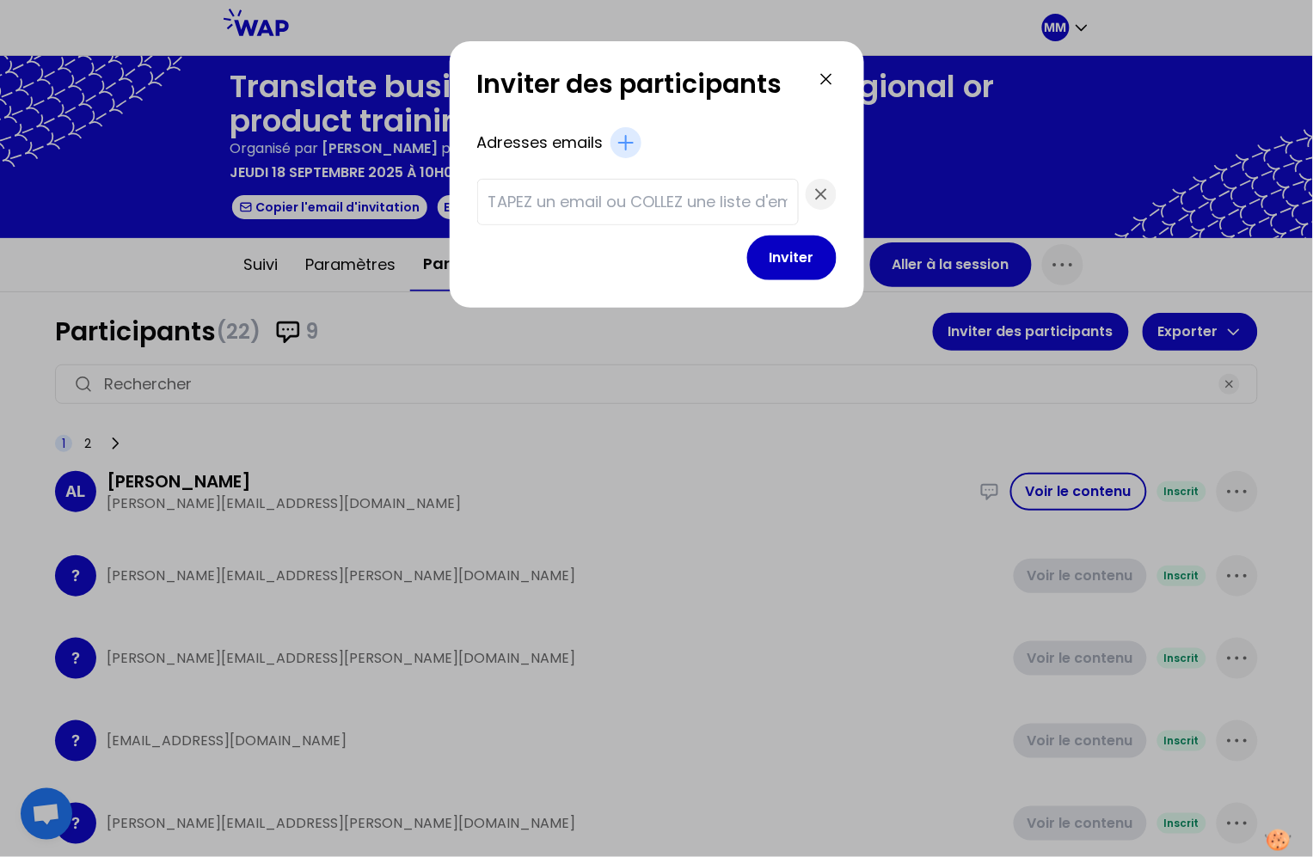
click at [664, 193] on input "text" at bounding box center [637, 202] width 299 height 24
paste input "aleksandra.lukoszczyk@cevalogistics.com An.Ej@cevalogistics.com beatriz.jodraga…"
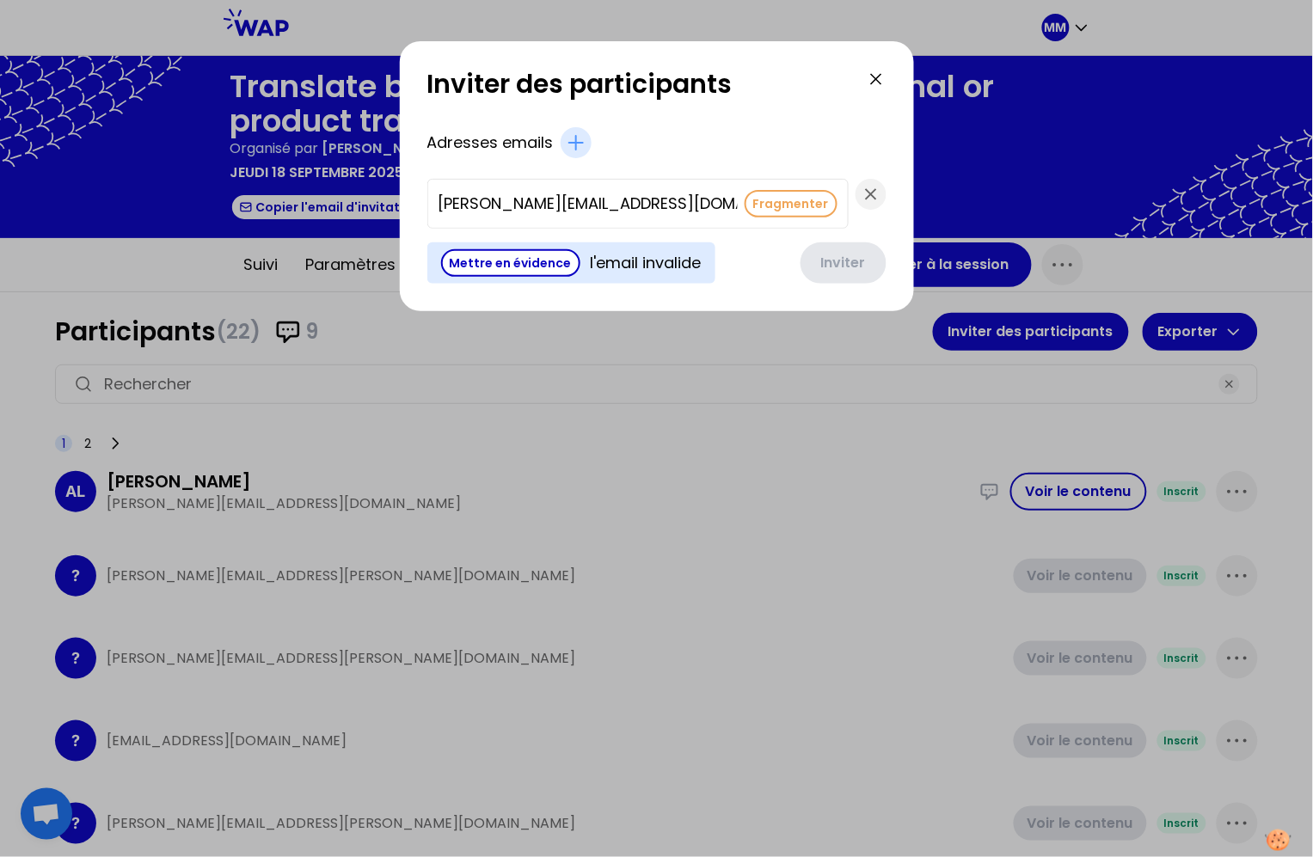
scroll to position [0, 4002]
click at [744, 208] on button "Fragmenter" at bounding box center [790, 204] width 93 height 28
type input "Aniek.Martens@cevalogistics.com"
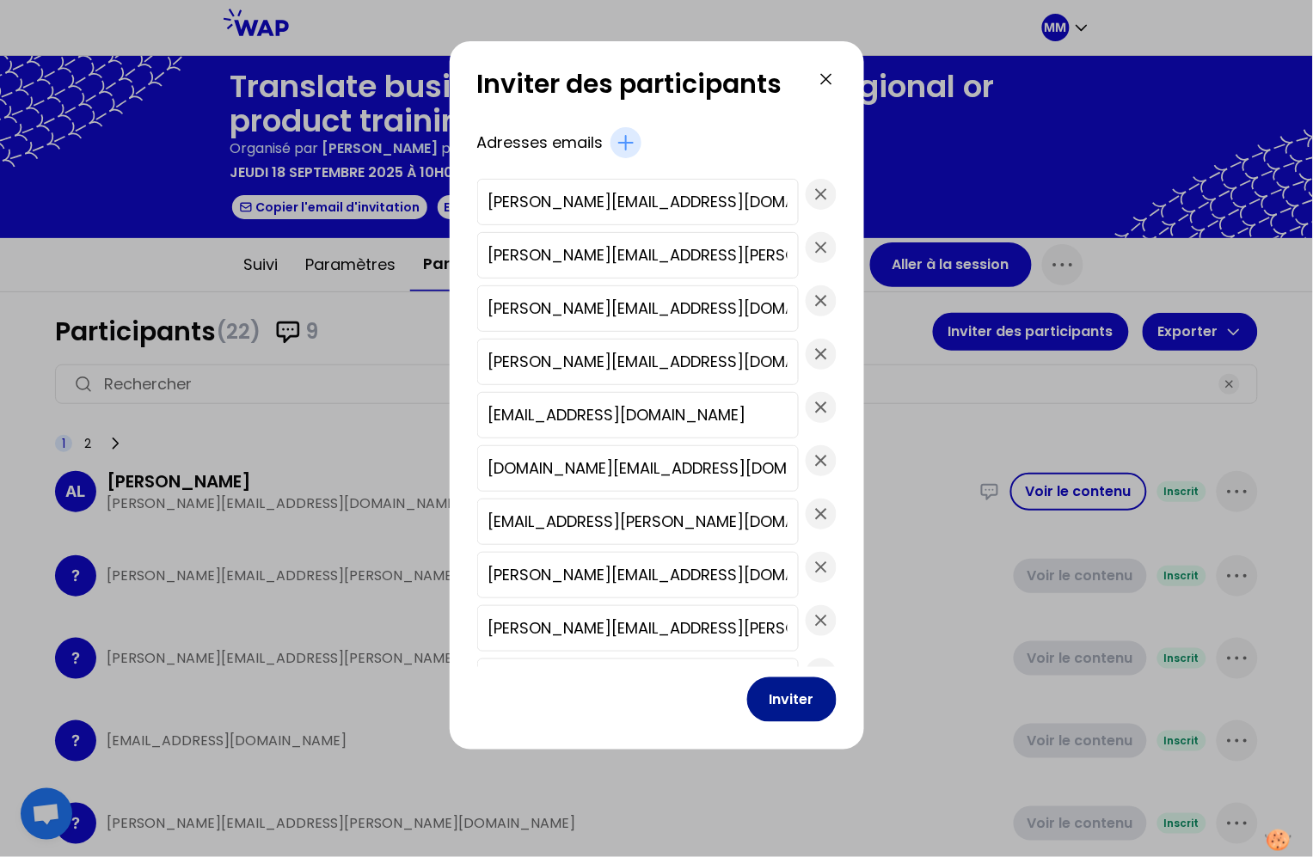
click at [804, 690] on button "Inviter" at bounding box center [791, 699] width 89 height 45
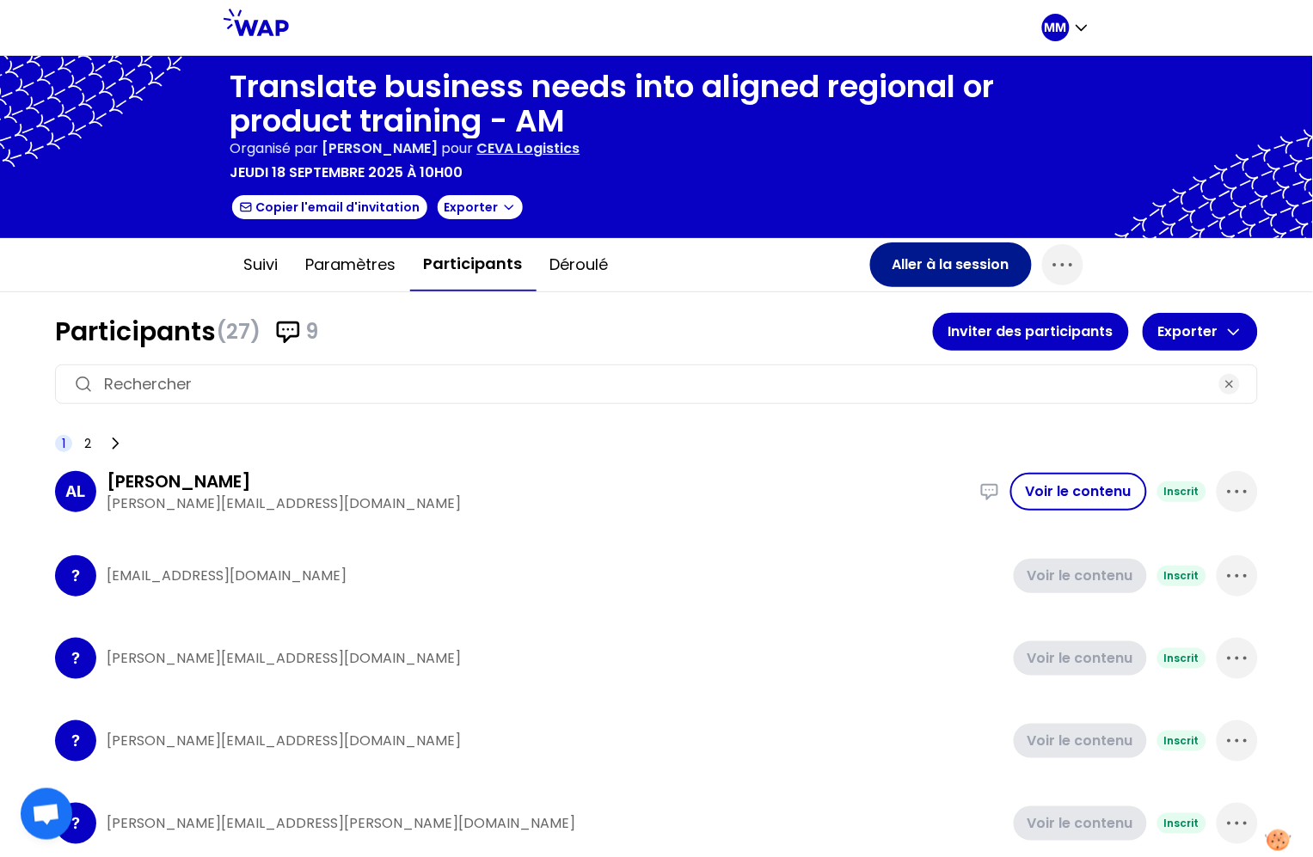
click at [934, 251] on button "Aller à la session" at bounding box center [951, 264] width 162 height 45
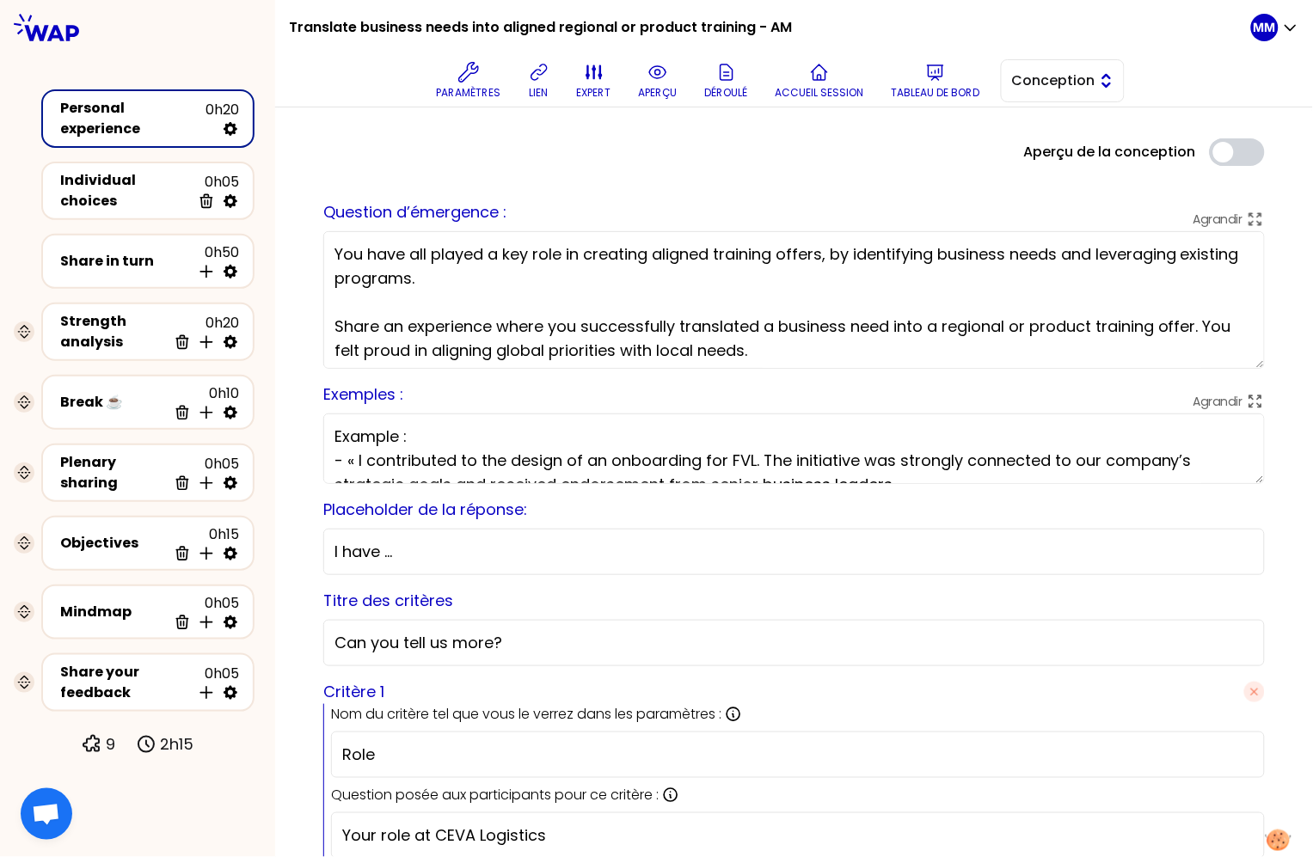
drag, startPoint x: 1037, startPoint y: 77, endPoint x: 1042, endPoint y: 100, distance: 22.9
click at [1037, 77] on span "Conception" at bounding box center [1050, 80] width 77 height 21
click at [1039, 150] on span "Facilitation" at bounding box center [1073, 151] width 74 height 21
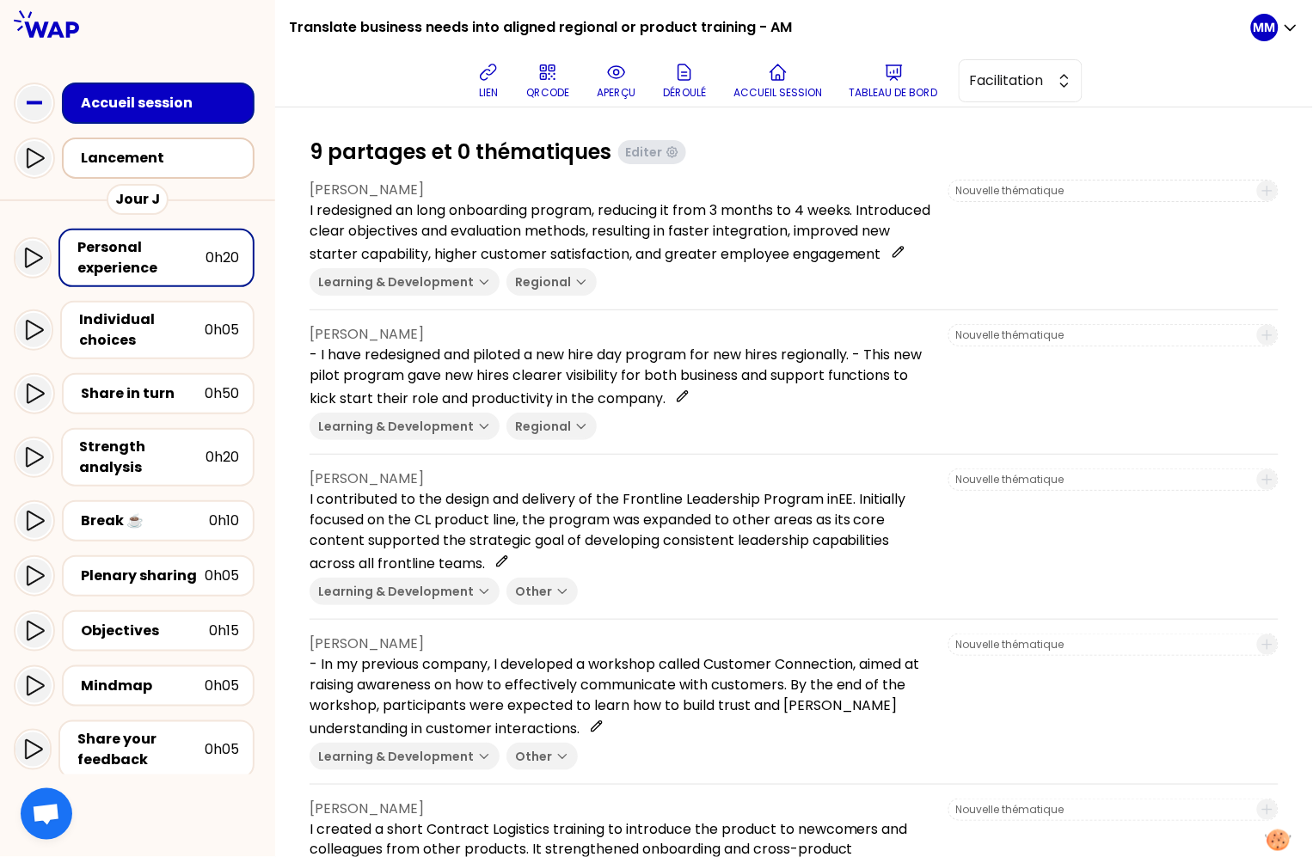
click at [189, 168] on div "Lancement" at bounding box center [163, 158] width 165 height 21
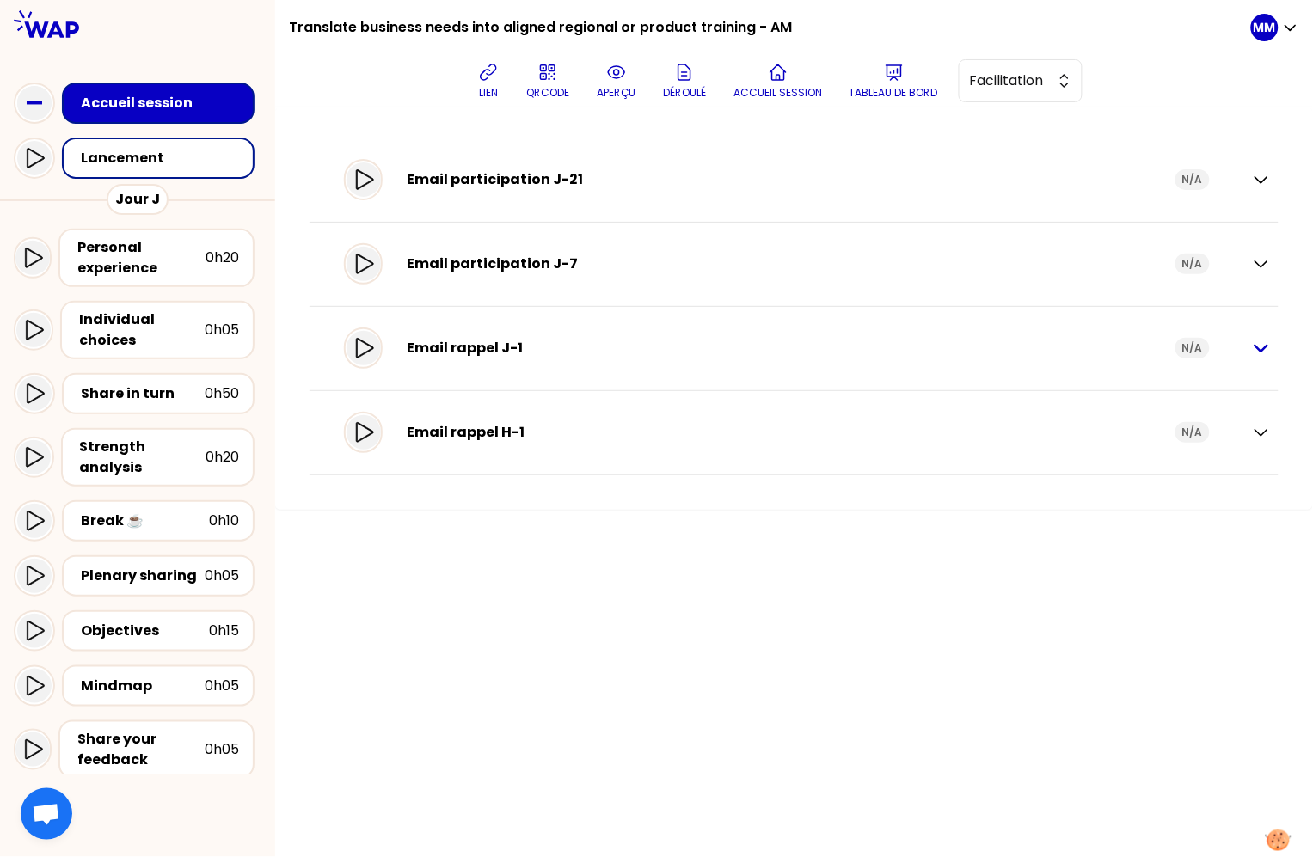
click at [1254, 346] on icon "button" at bounding box center [1261, 348] width 21 height 21
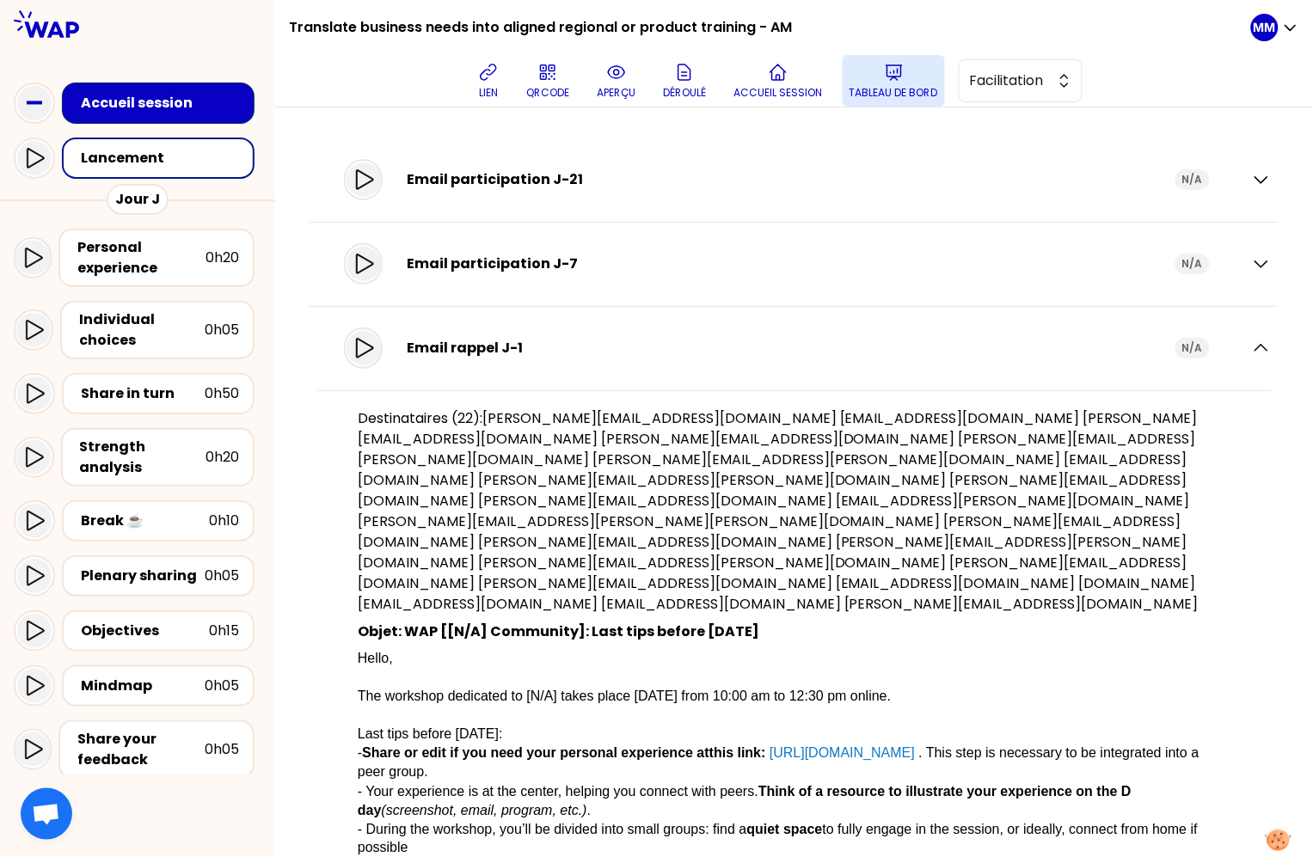
click at [920, 83] on button "Tableau de bord" at bounding box center [893, 81] width 102 height 52
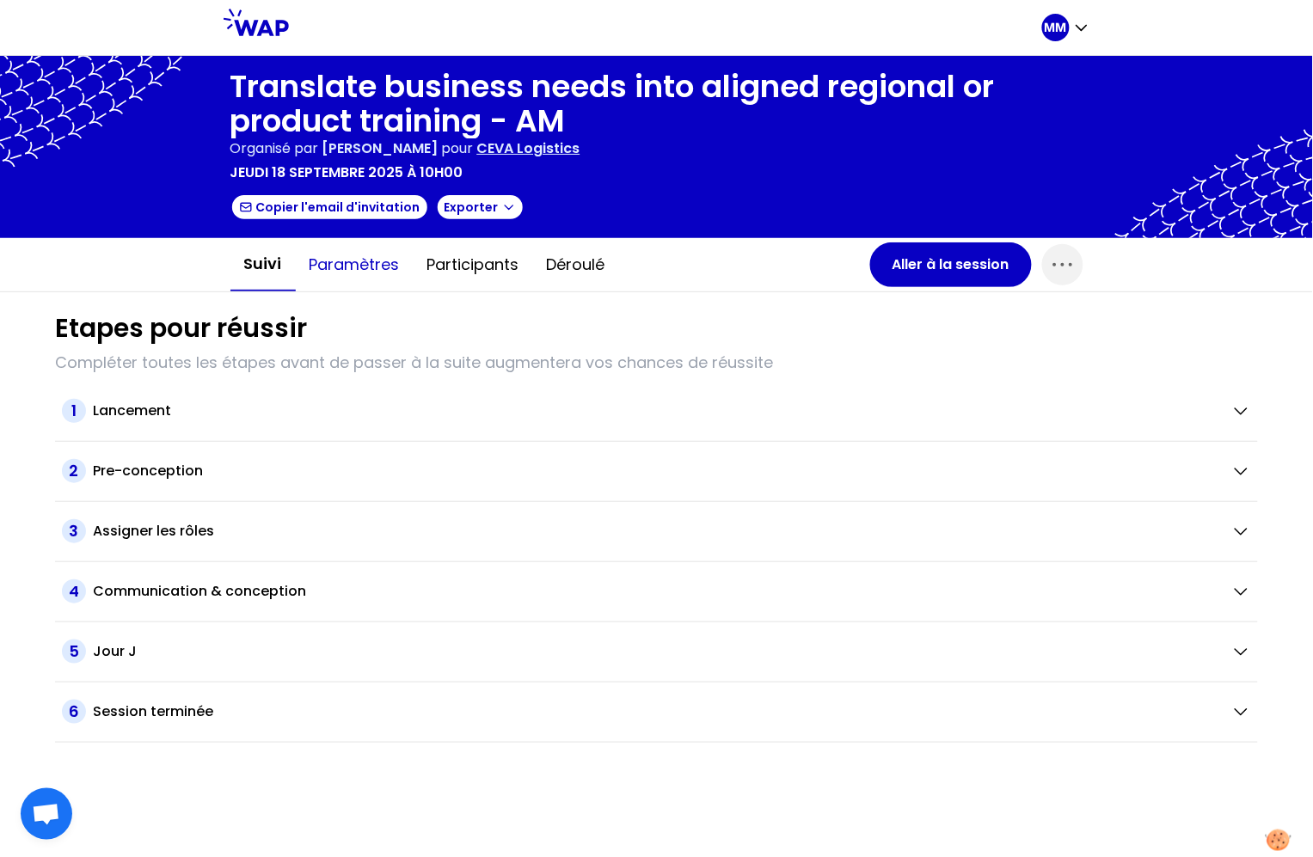
click at [346, 273] on button "Paramètres" at bounding box center [355, 265] width 118 height 52
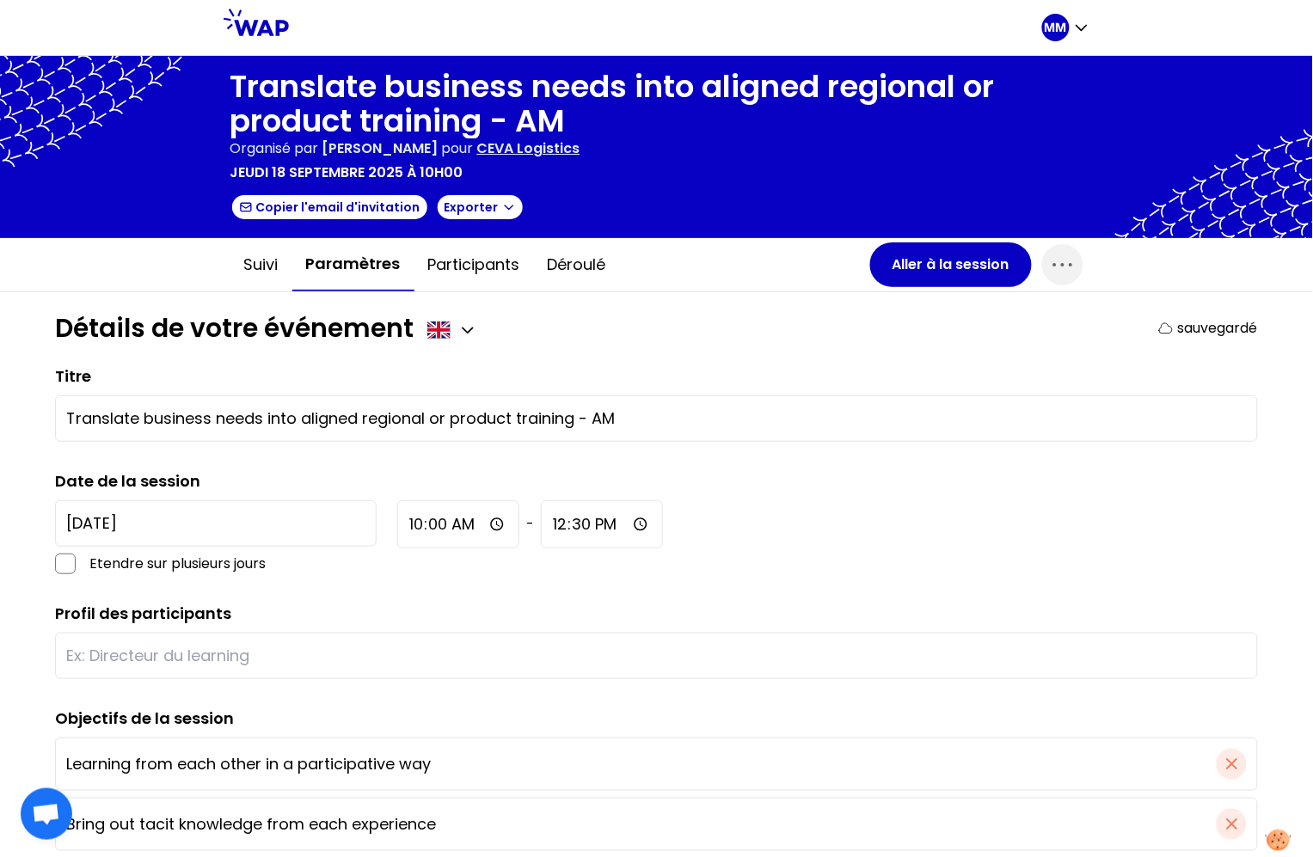
click at [180, 661] on input "text" at bounding box center [656, 656] width 1180 height 24
paste input "L&D network"
type input "L&D network"
click at [933, 264] on button "Aller à la session" at bounding box center [951, 264] width 162 height 45
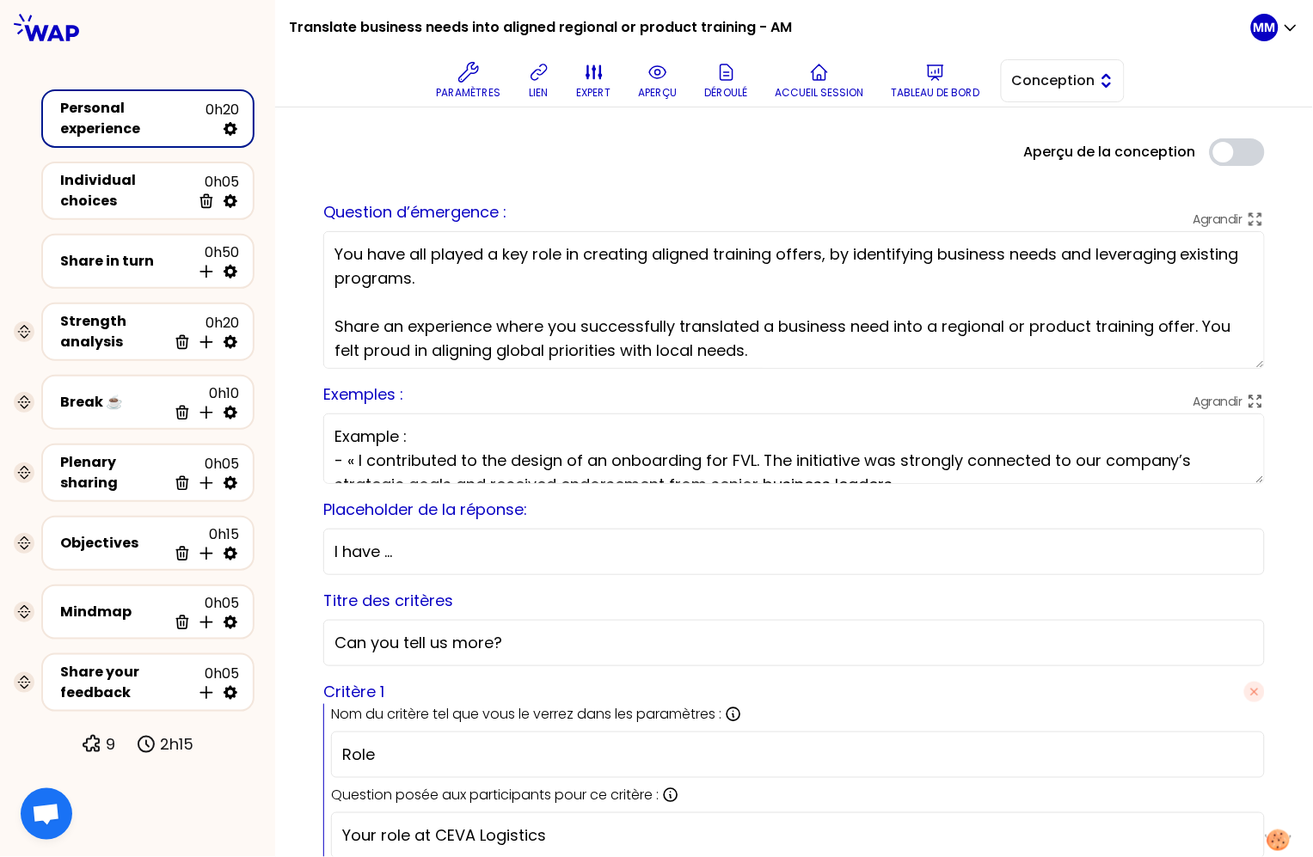
click at [1083, 91] on button "Conception" at bounding box center [1063, 80] width 124 height 43
click at [1080, 142] on span "Facilitation" at bounding box center [1073, 151] width 74 height 21
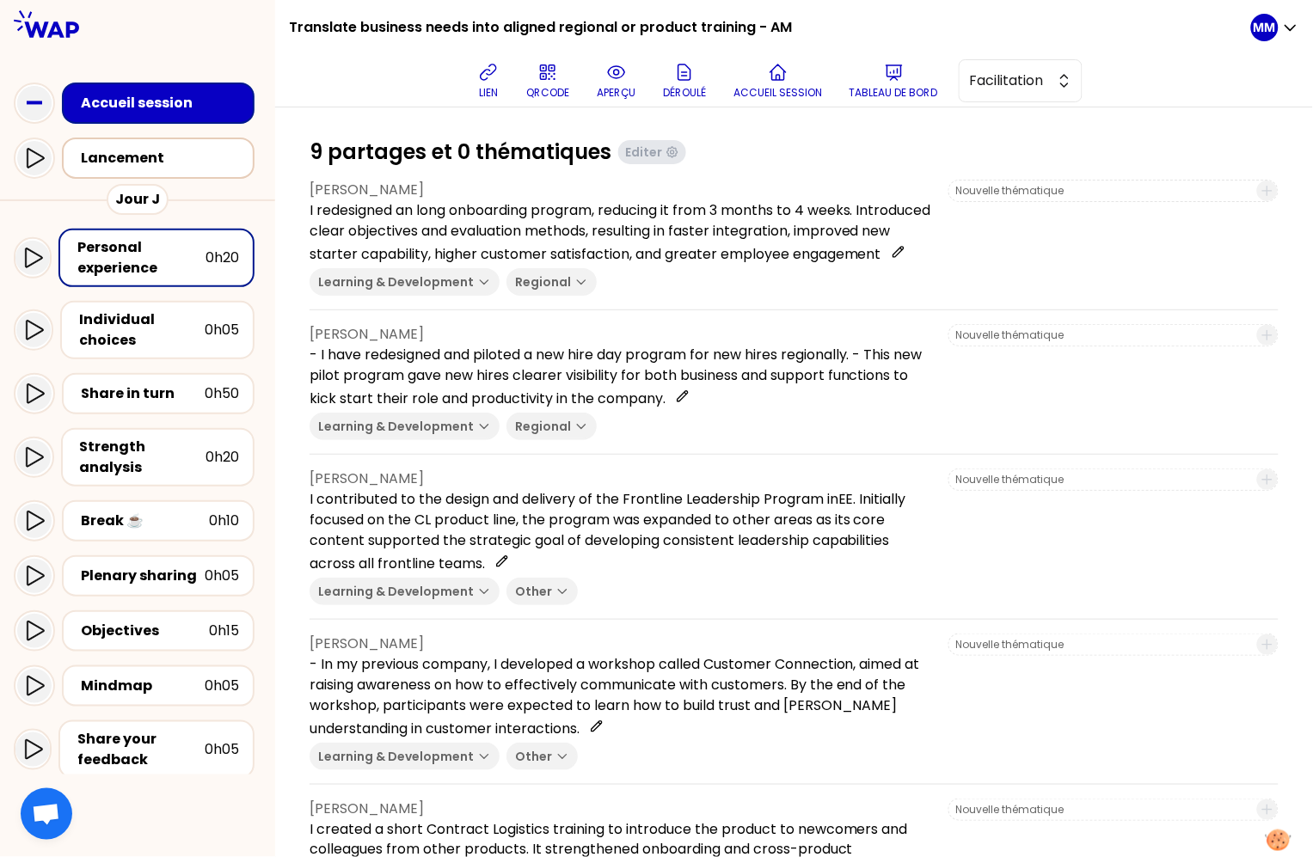
click at [150, 153] on div "Lancement" at bounding box center [163, 158] width 165 height 21
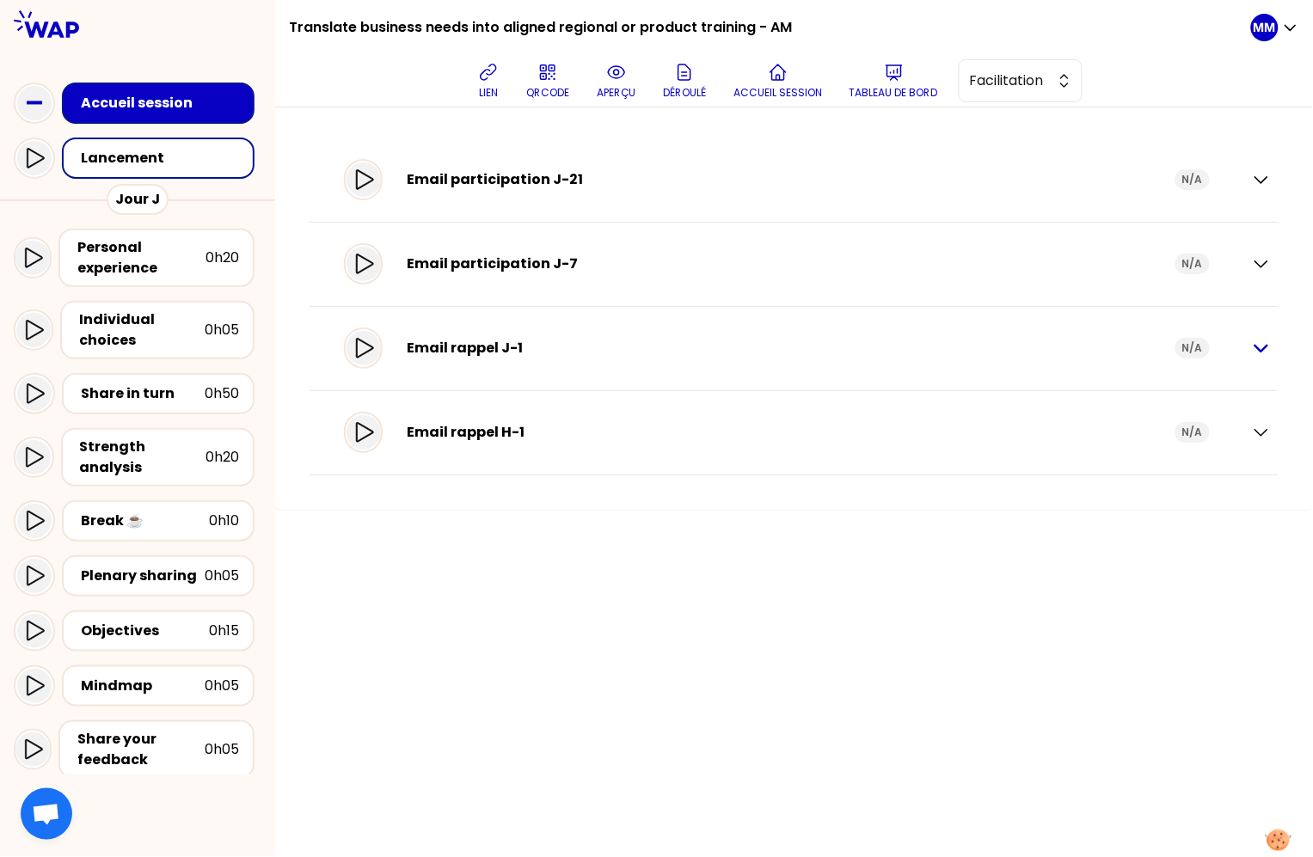
click at [1262, 344] on icon "button" at bounding box center [1261, 348] width 21 height 21
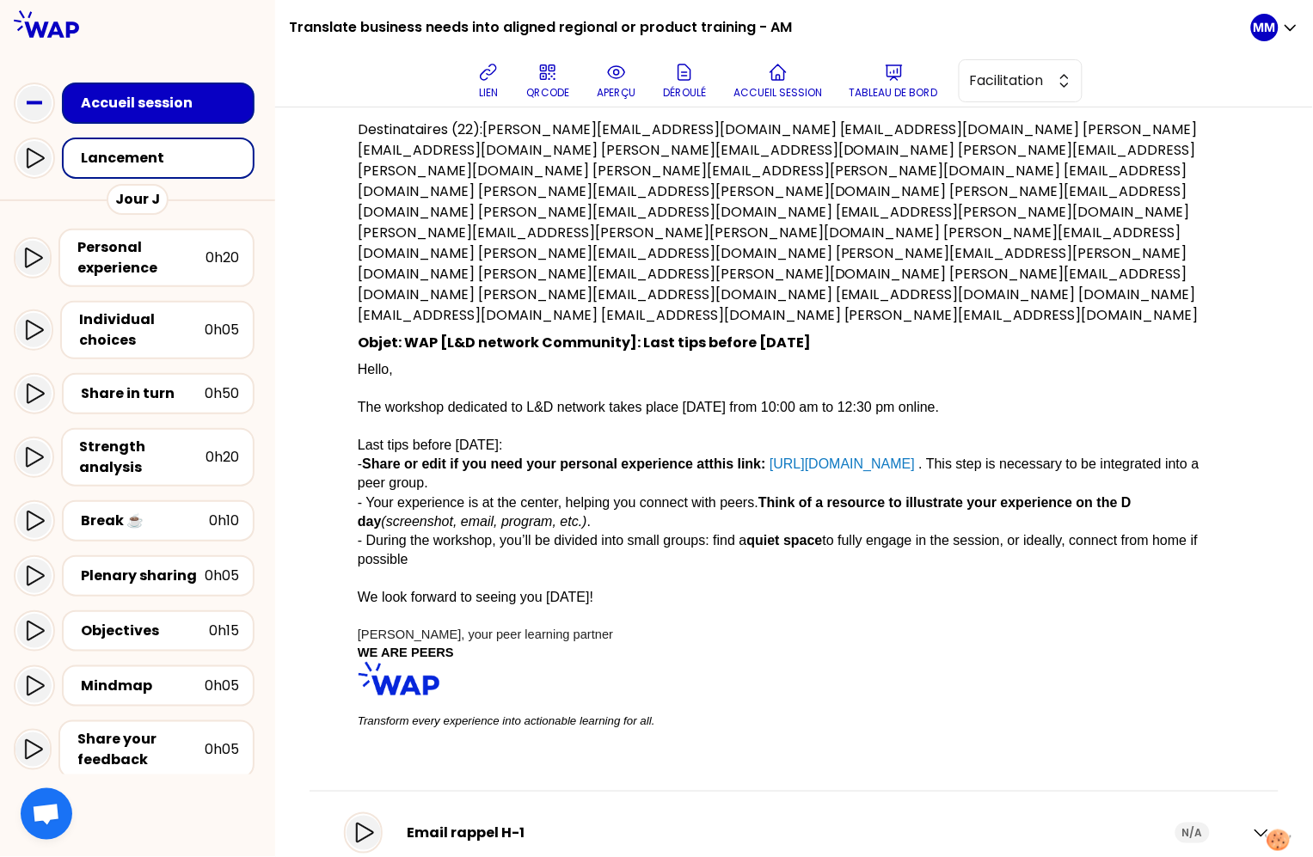
scroll to position [301, 0]
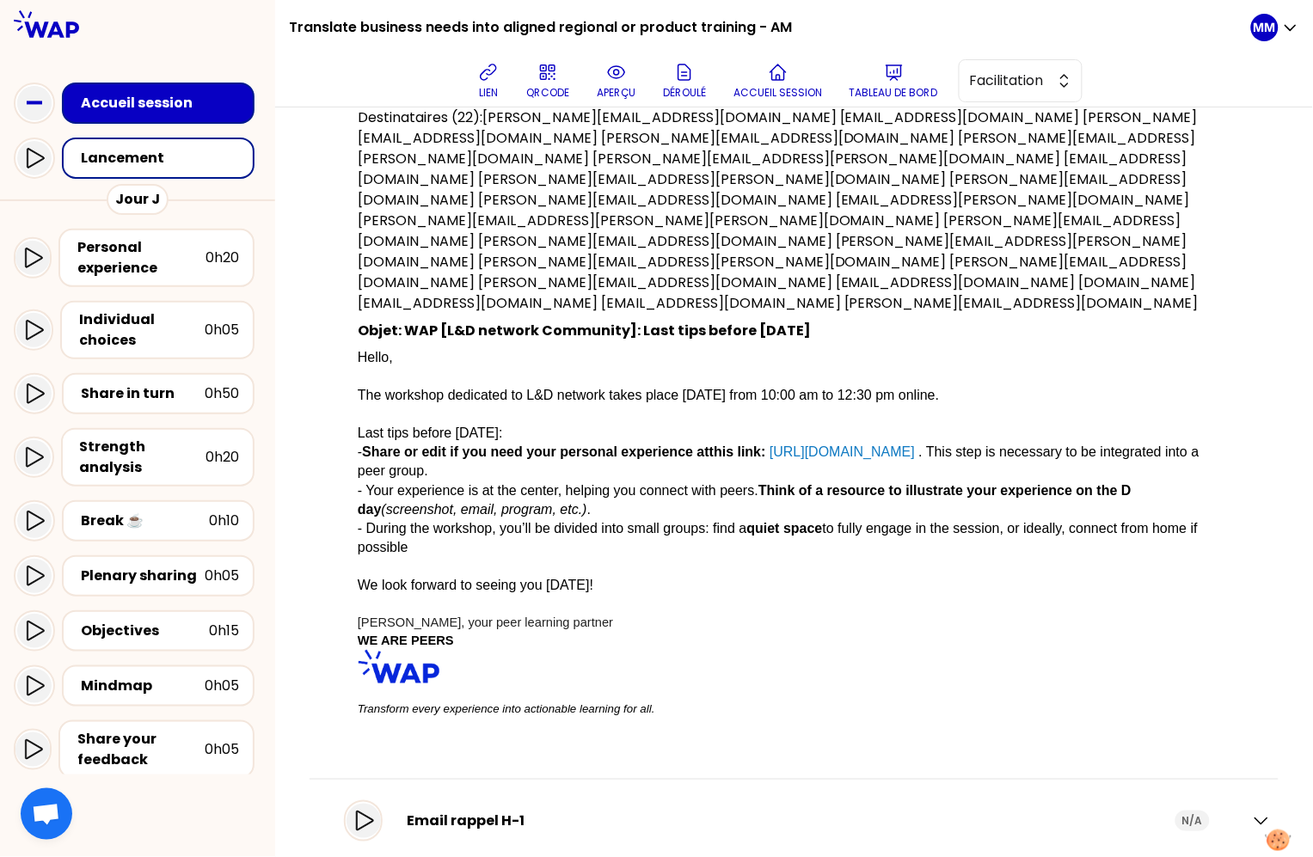
click at [497, 811] on div "Email rappel H-1" at bounding box center [791, 821] width 768 height 21
click at [1266, 772] on div "Email participation J-21 N/A Email participation J-7 N/A Email rappel J-1 N/A D…" at bounding box center [794, 353] width 1038 height 1092
click at [1255, 818] on icon "button" at bounding box center [1261, 821] width 12 height 6
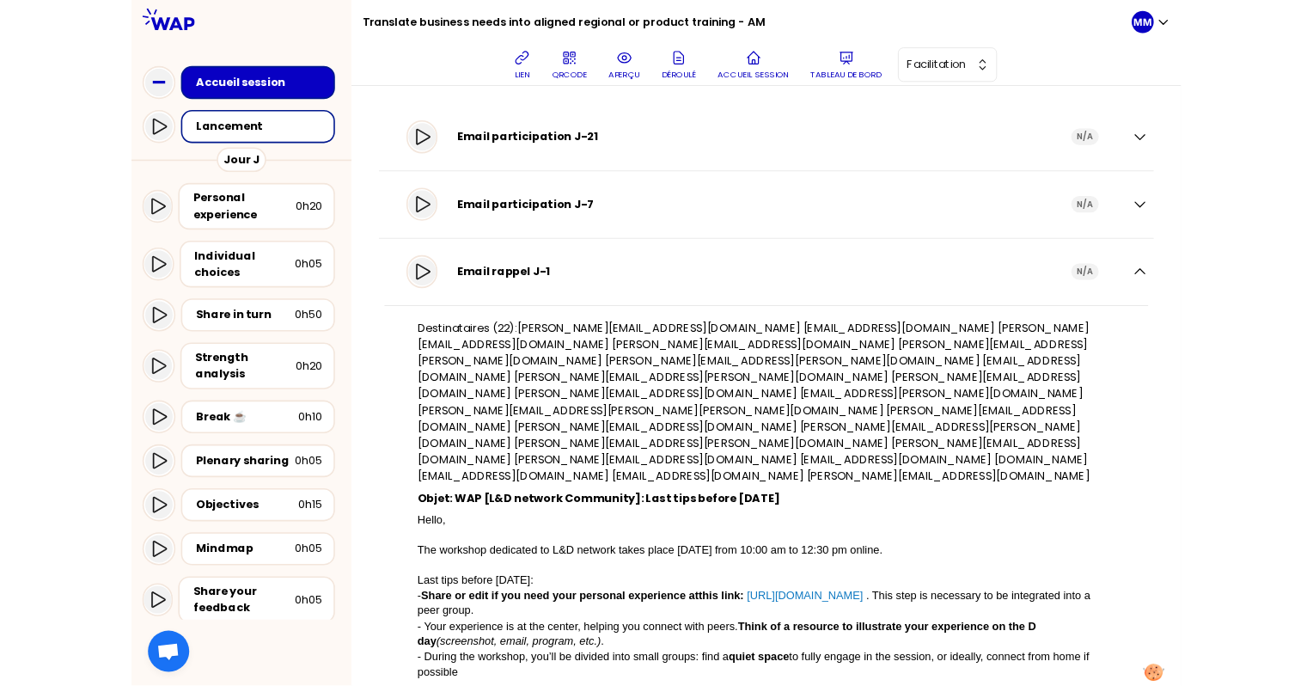
scroll to position [0, 0]
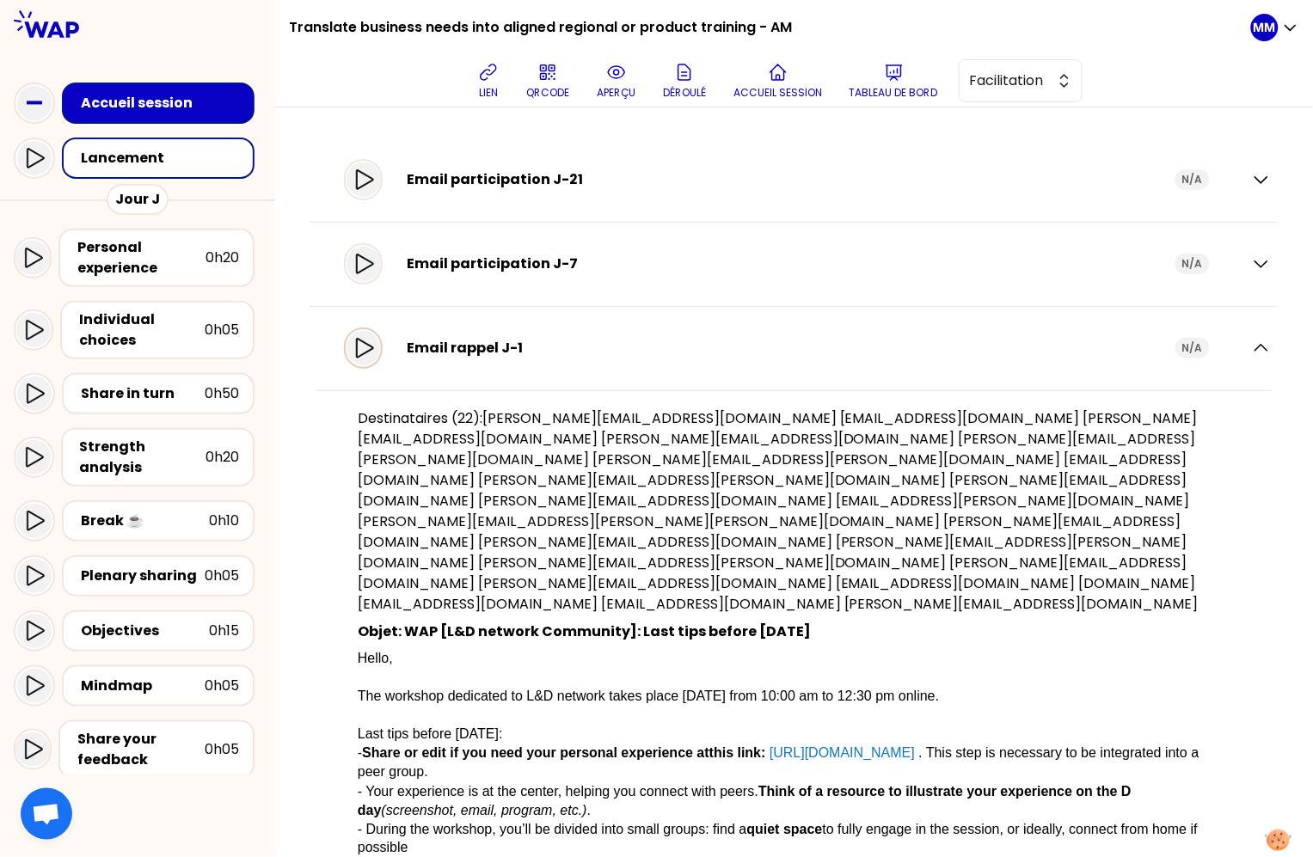
click at [370, 347] on icon at bounding box center [364, 348] width 17 height 20
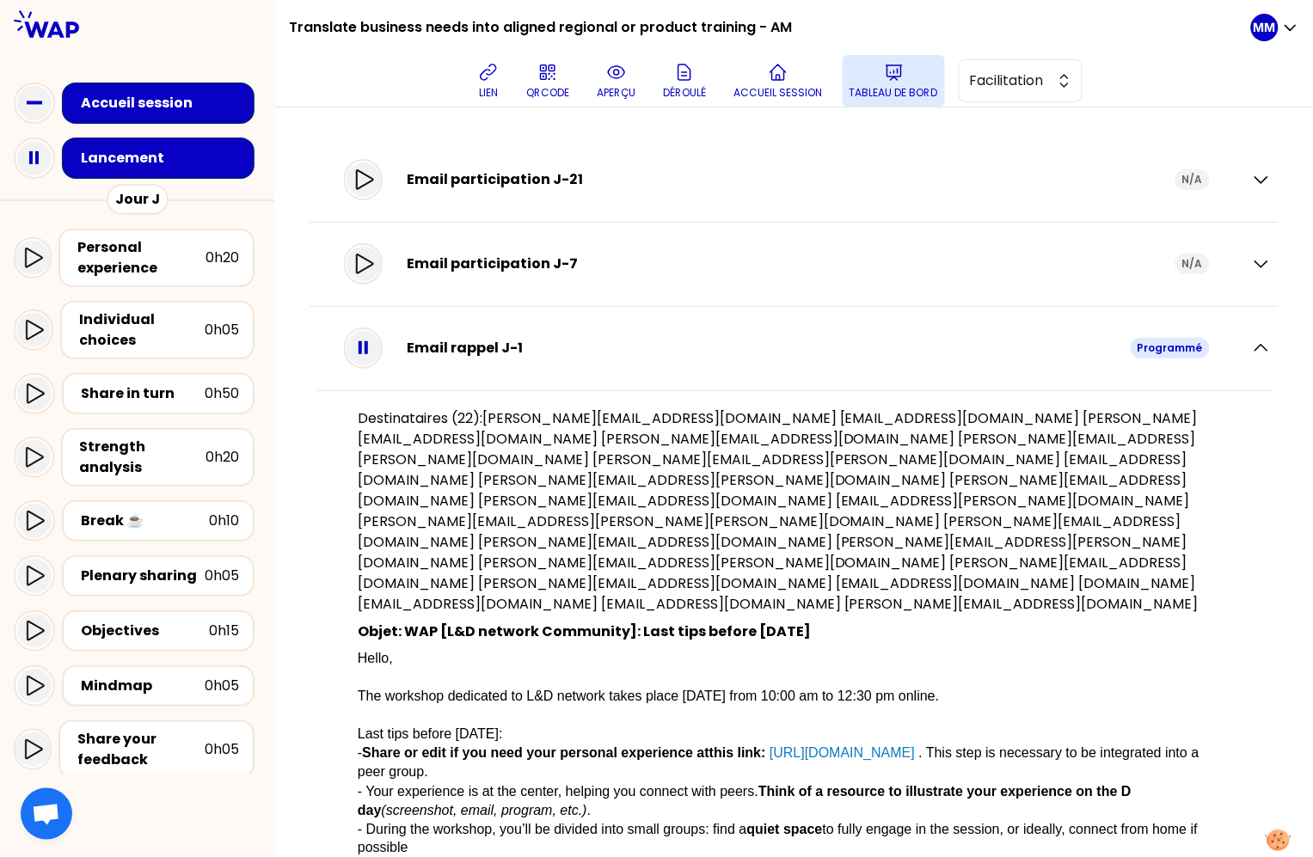
click at [923, 56] on button "Tableau de bord" at bounding box center [893, 81] width 102 height 52
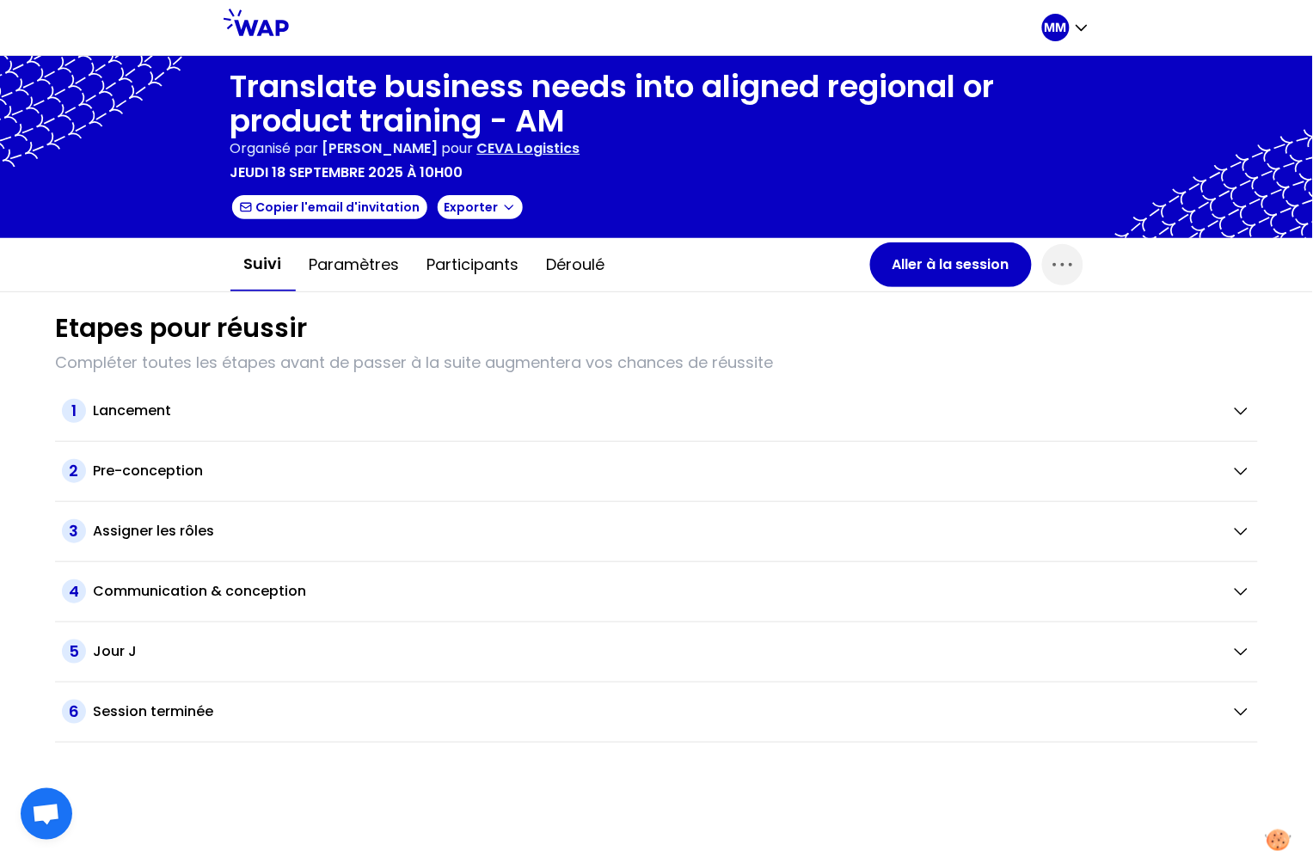
click at [580, 147] on p "CEVA Logistics" at bounding box center [528, 148] width 103 height 21
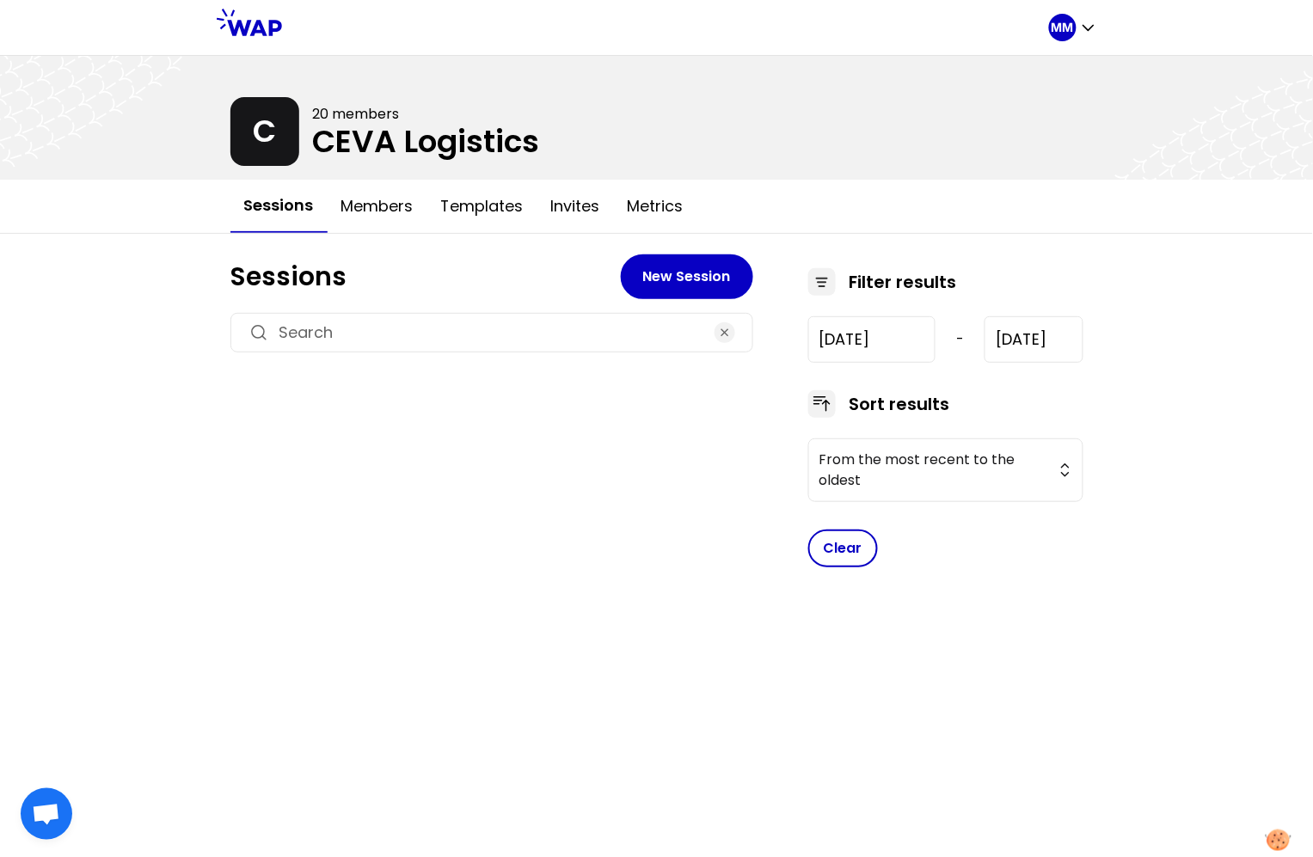
type input "2025-6-18"
type input "[DATE]"
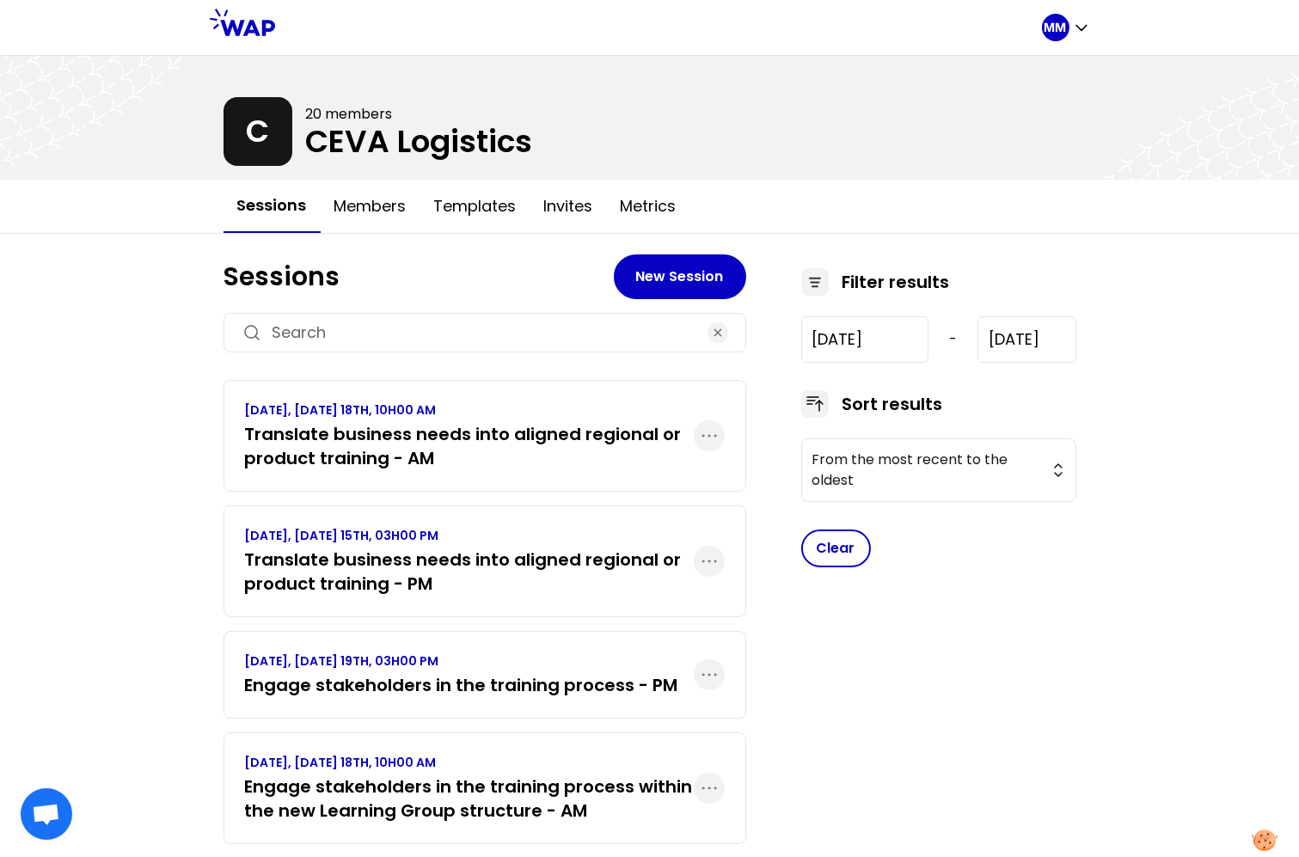
click at [404, 582] on h3 "Translate business needs into aligned regional or product training - PM" at bounding box center [469, 572] width 449 height 48
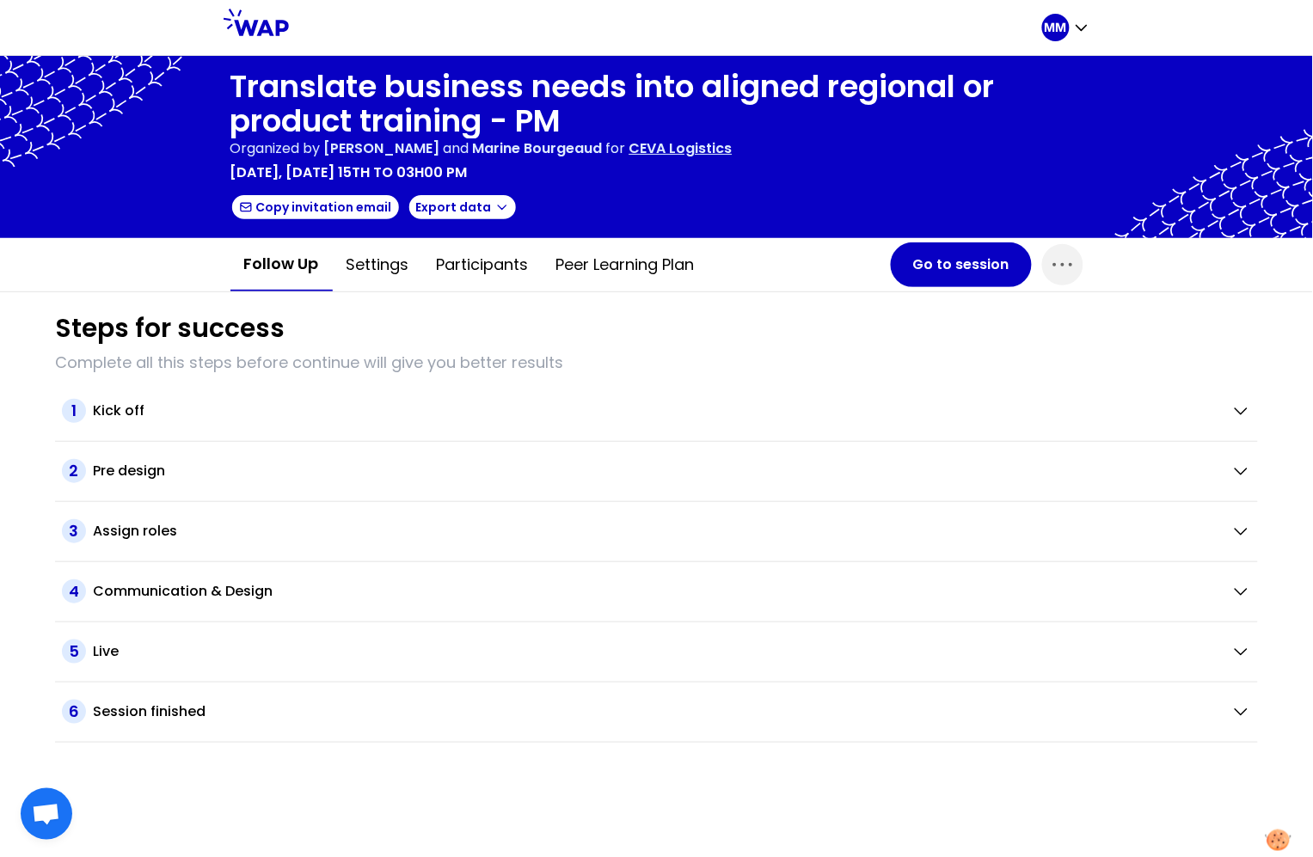
drag, startPoint x: 465, startPoint y: 260, endPoint x: 421, endPoint y: 303, distance: 60.8
click at [465, 260] on button "Participants" at bounding box center [482, 265] width 119 height 52
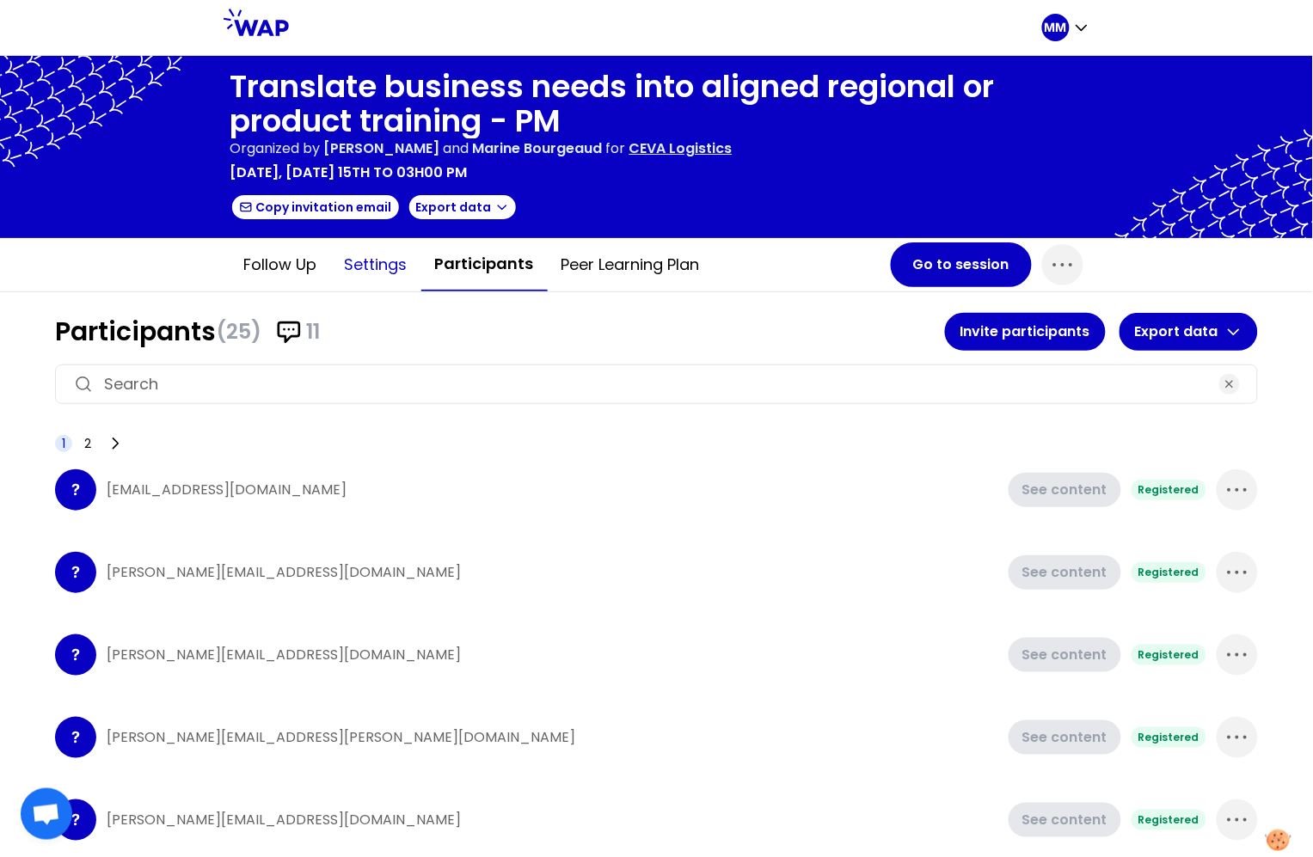
click at [385, 267] on button "Settings" at bounding box center [376, 265] width 90 height 52
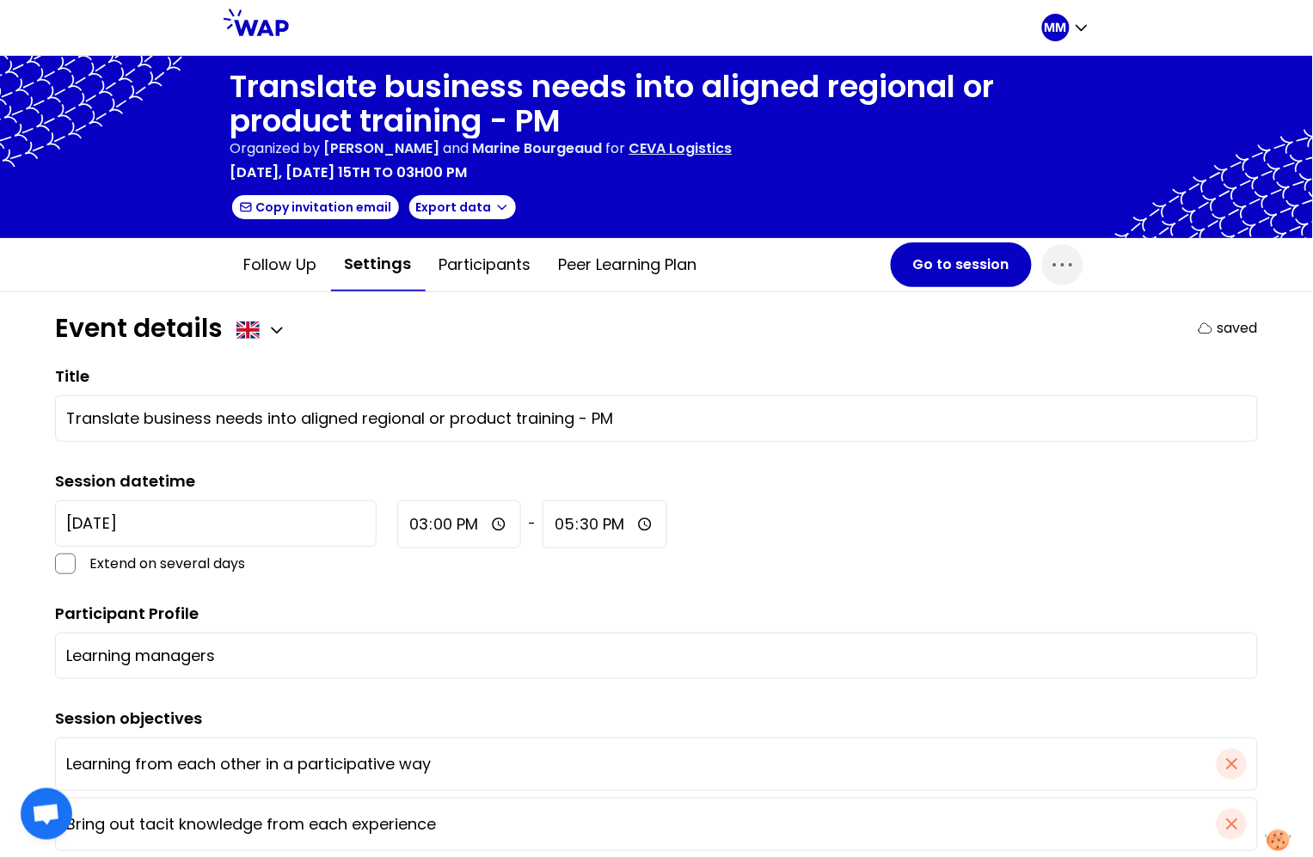
drag, startPoint x: 251, startPoint y: 656, endPoint x: -10, endPoint y: 646, distance: 261.5
click at [0, 646] on html "MM Translate business needs into aligned regional or product training - PM Orga…" at bounding box center [656, 428] width 1313 height 857
paste input "&D network"
type input "L&D network"
click at [727, 353] on form "Event details saved Title Translate business needs into aligned regional or pro…" at bounding box center [656, 842] width 1203 height 1059
